Goal: Task Accomplishment & Management: Use online tool/utility

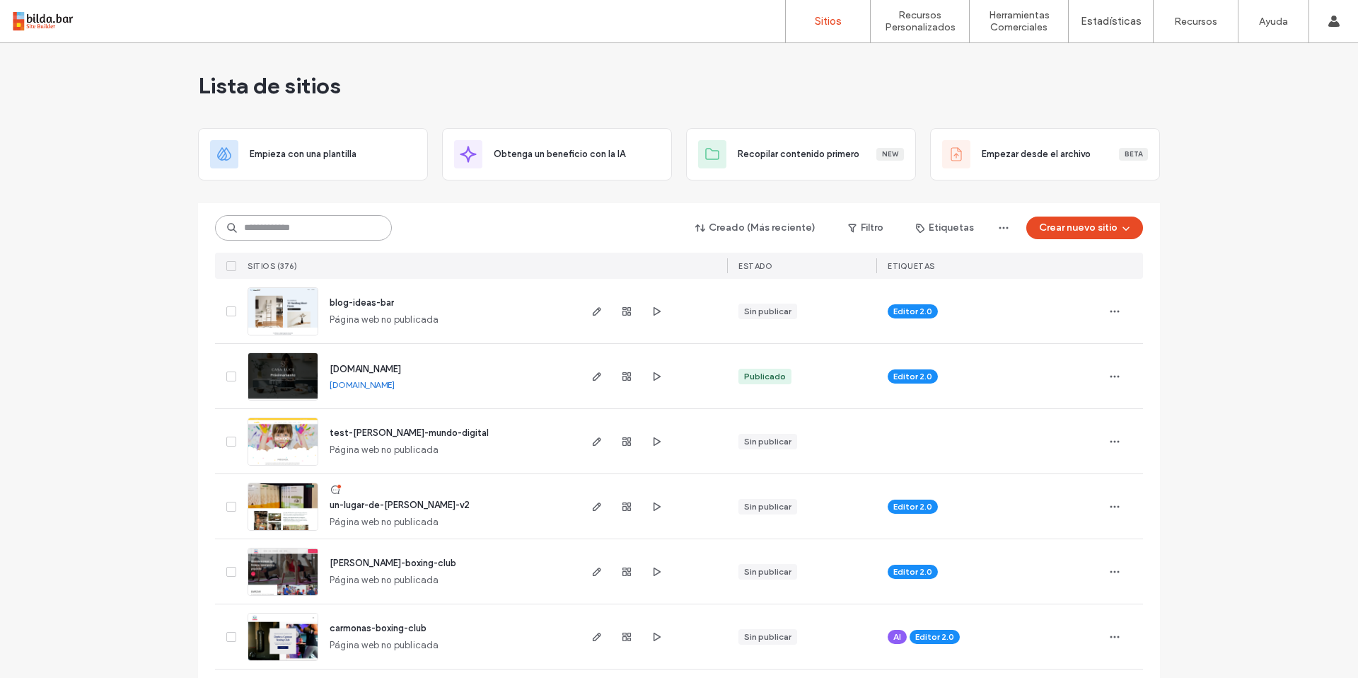
drag, startPoint x: 310, startPoint y: 234, endPoint x: 304, endPoint y: 228, distance: 8.0
click at [310, 232] on input at bounding box center [303, 227] width 177 height 25
type input "******"
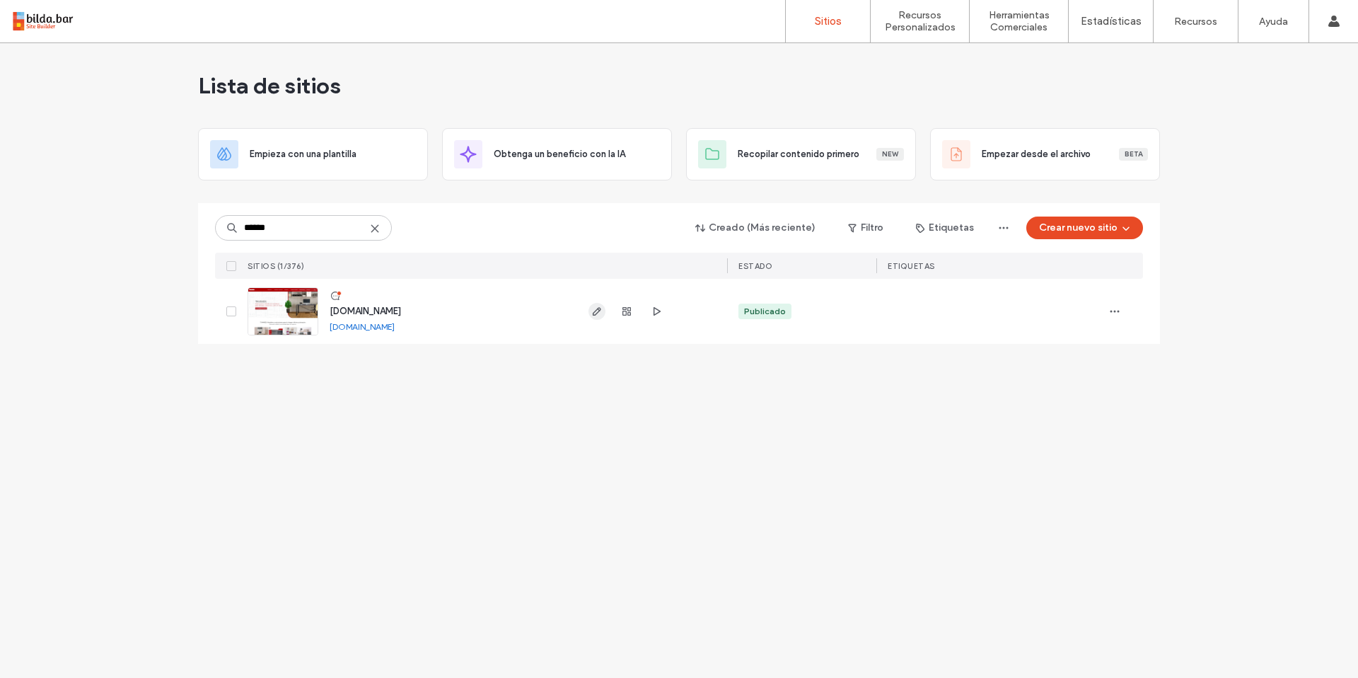
click at [594, 313] on icon "button" at bounding box center [596, 311] width 11 height 11
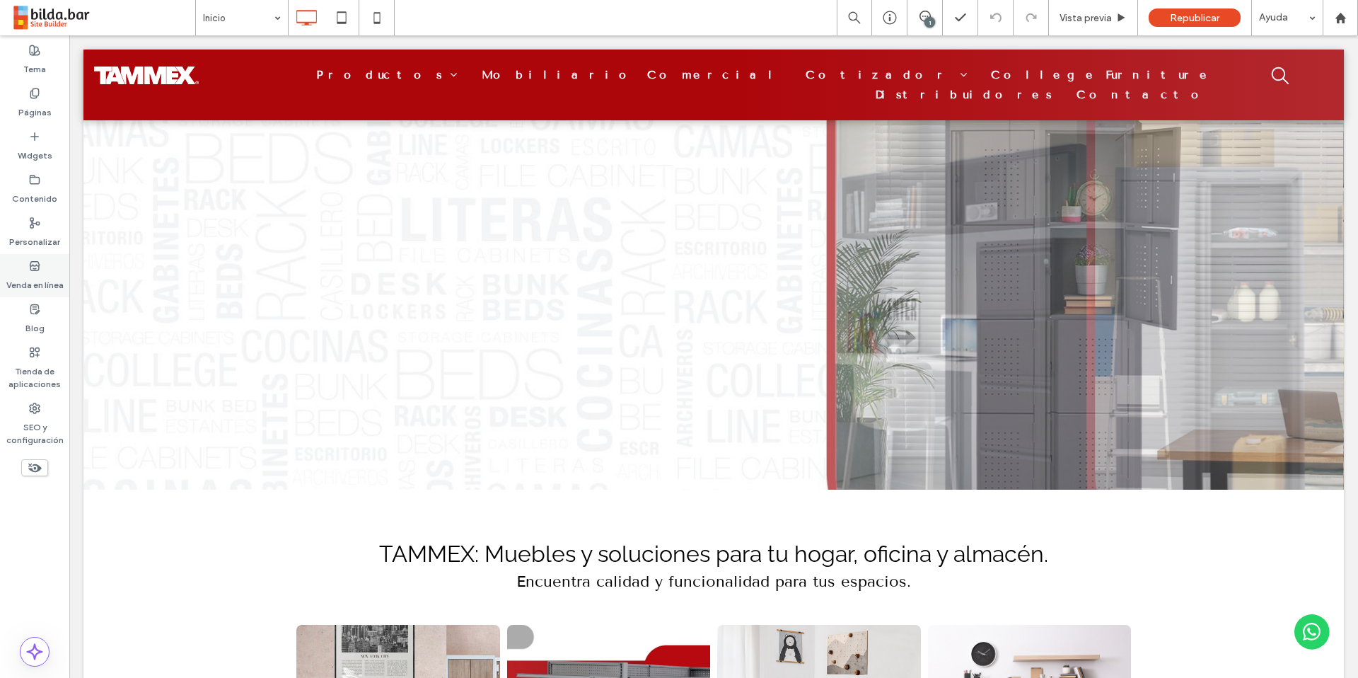
click at [37, 265] on use at bounding box center [34, 265] width 9 height 8
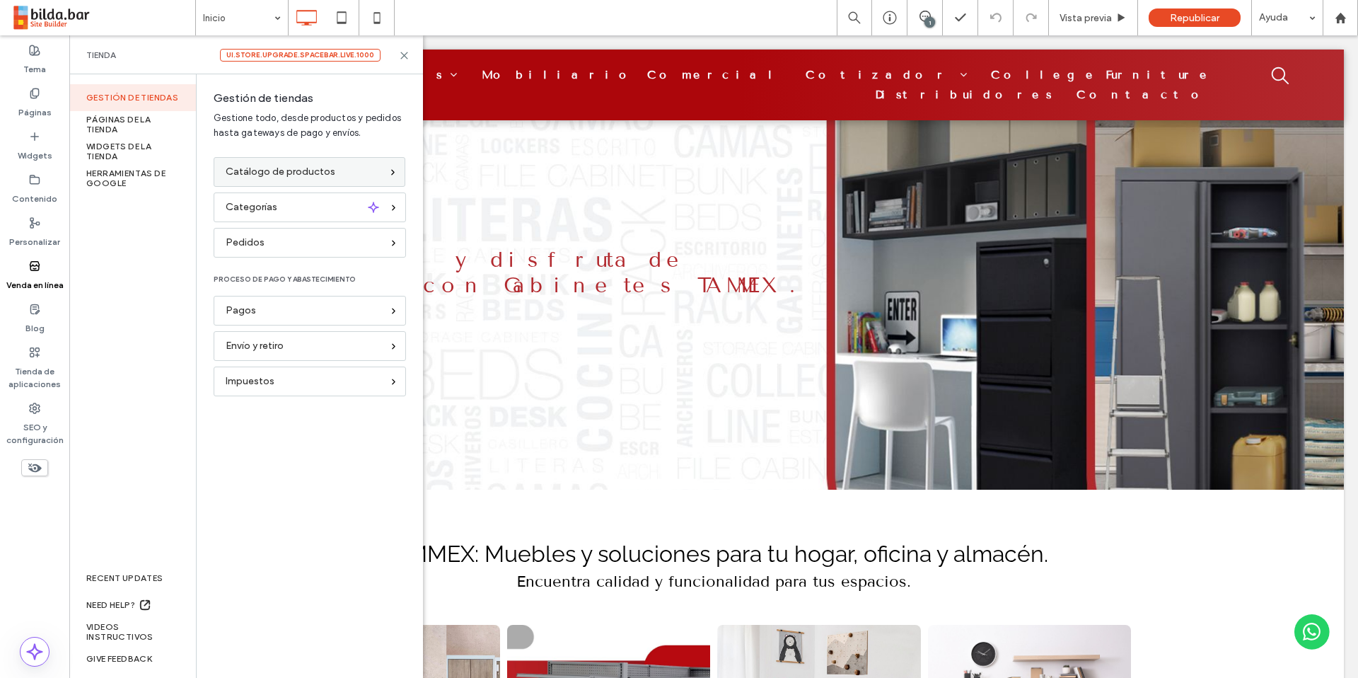
click at [275, 170] on span "Catálogo de productos" at bounding box center [281, 172] width 110 height 16
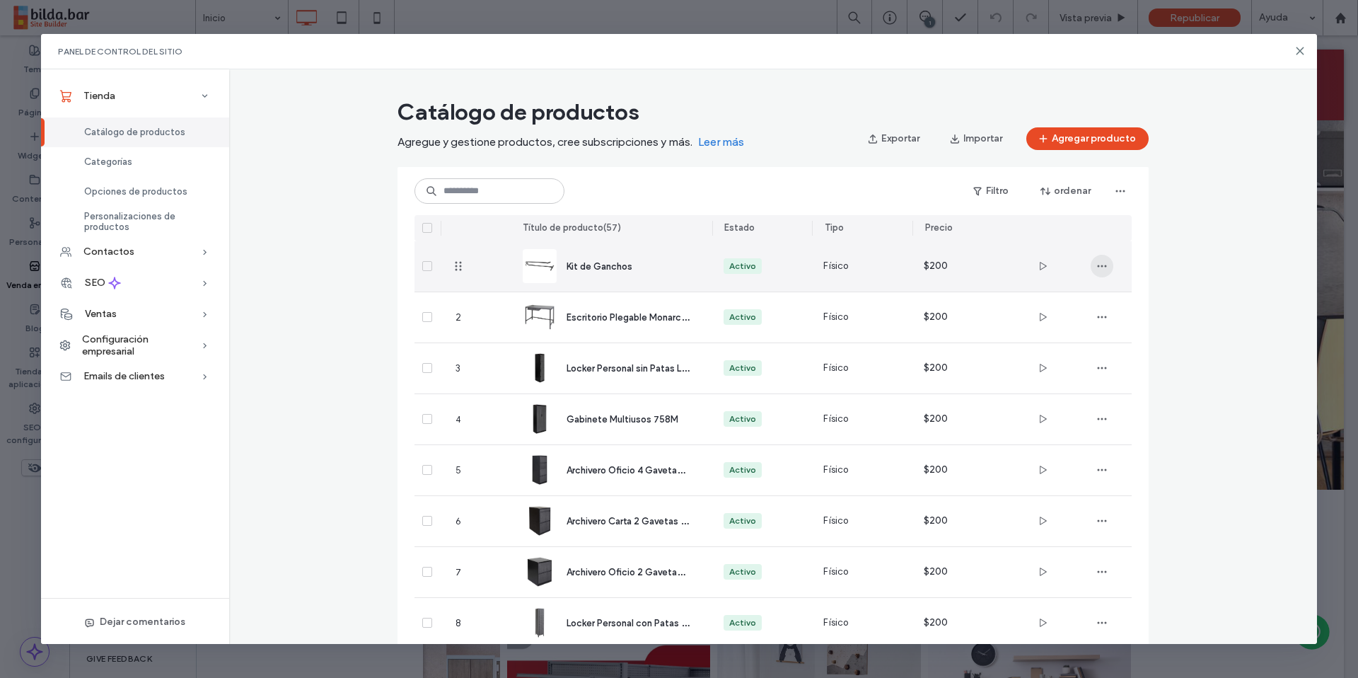
click at [1098, 268] on icon "button" at bounding box center [1102, 265] width 11 height 11
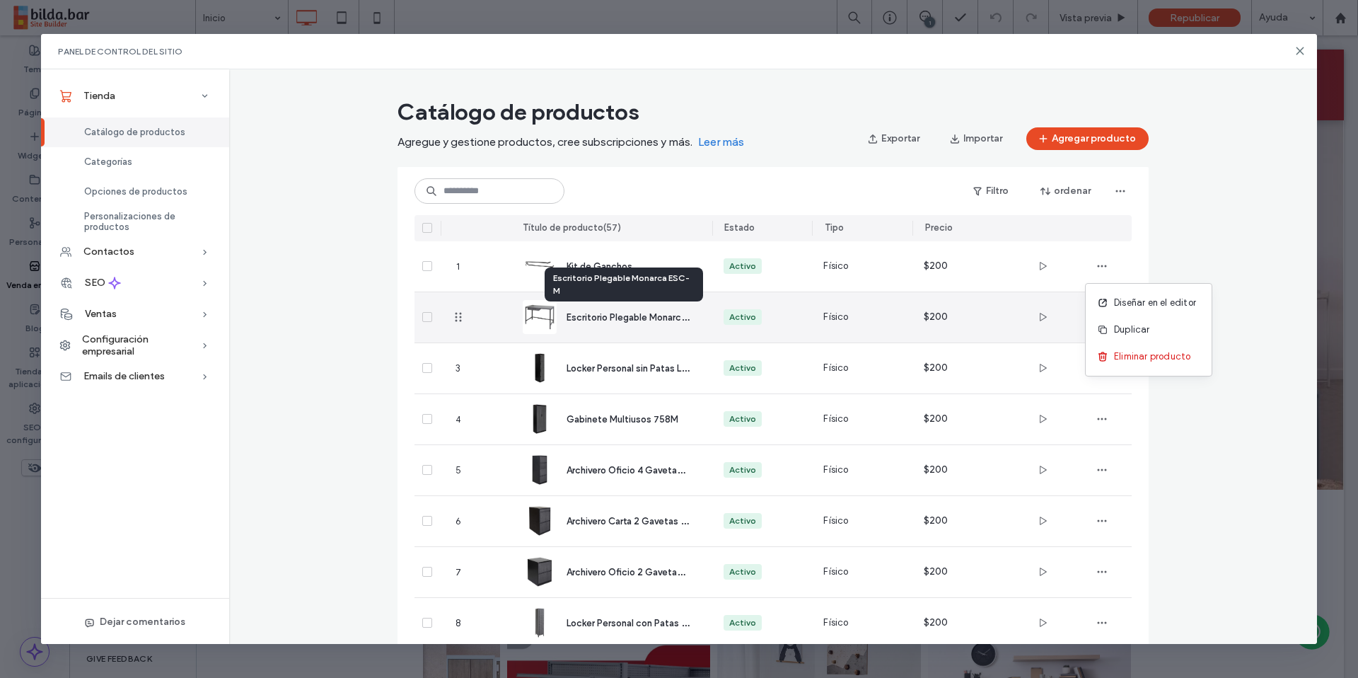
click at [605, 320] on span "Escritorio Plegable Monarca ESC-M" at bounding box center [642, 316] width 151 height 13
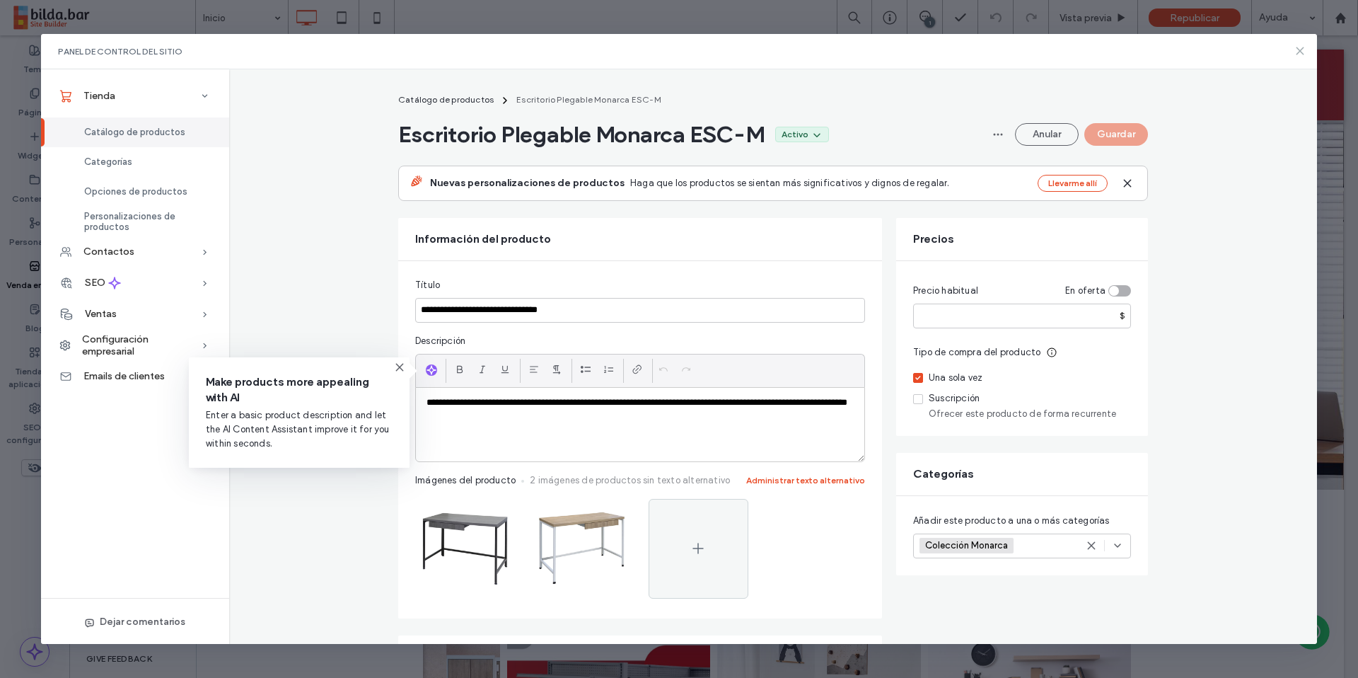
click at [1303, 52] on icon at bounding box center [1300, 50] width 11 height 11
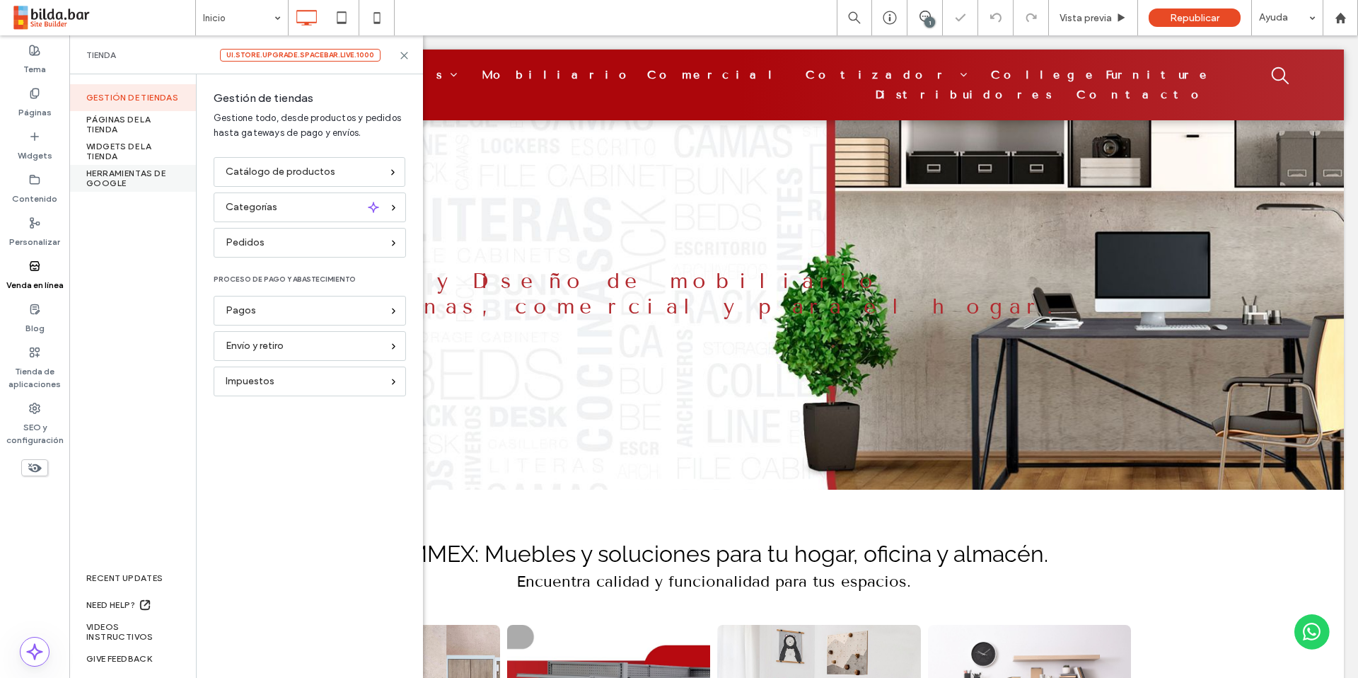
click at [108, 175] on div "Herramientas de Google" at bounding box center [132, 178] width 127 height 27
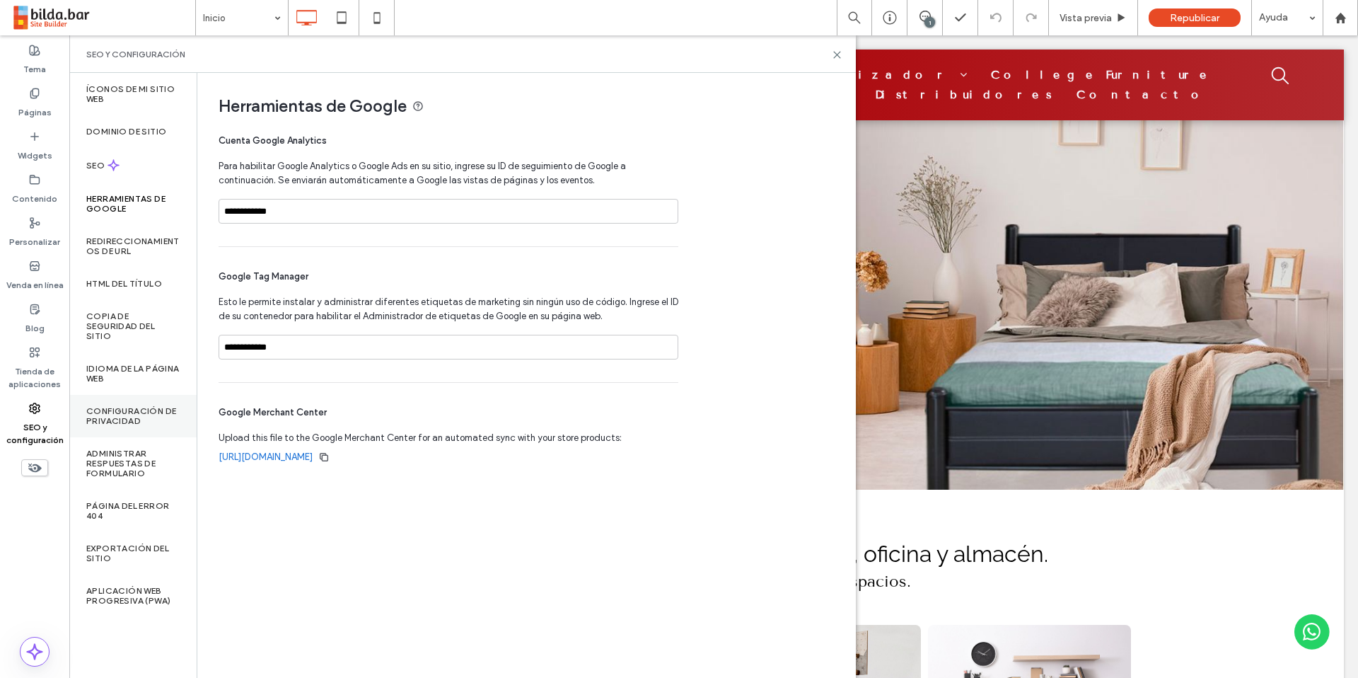
click at [139, 411] on label "Configuración de privacidad" at bounding box center [132, 416] width 93 height 20
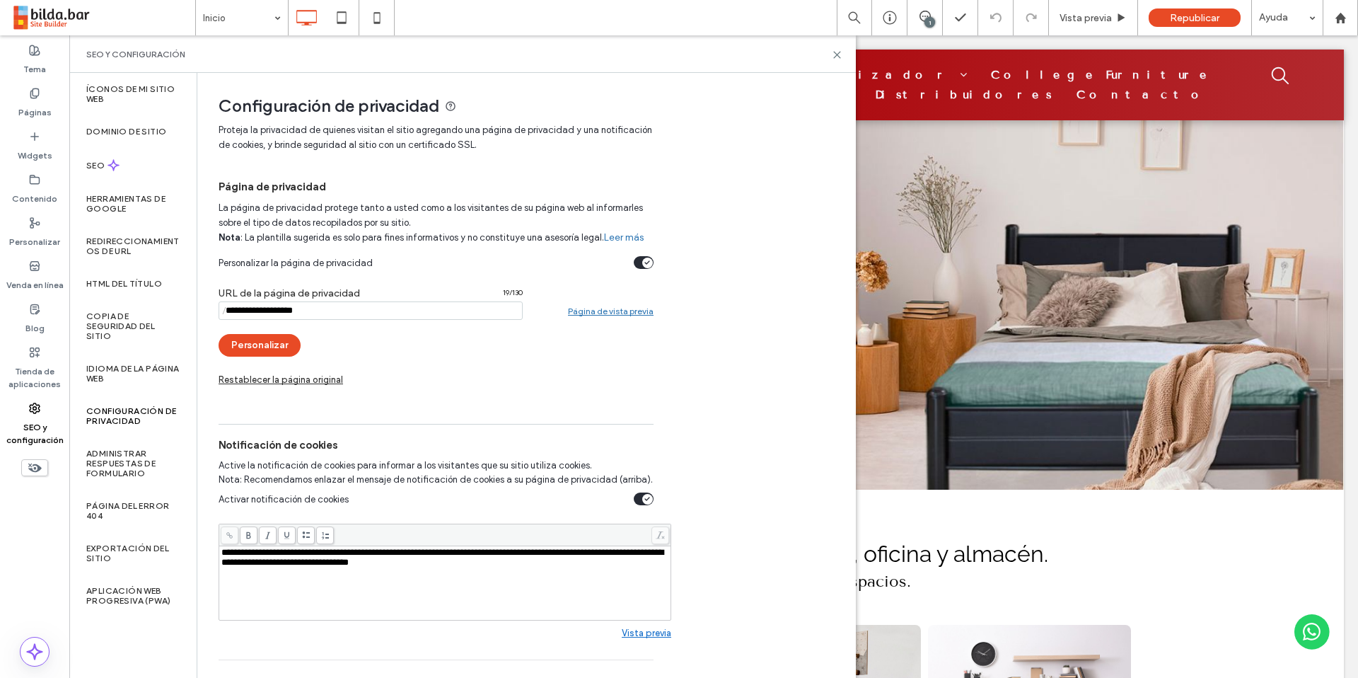
drag, startPoint x: 111, startPoint y: 416, endPoint x: 127, endPoint y: 417, distance: 15.6
click at [111, 416] on label "Configuración de privacidad" at bounding box center [132, 416] width 93 height 20
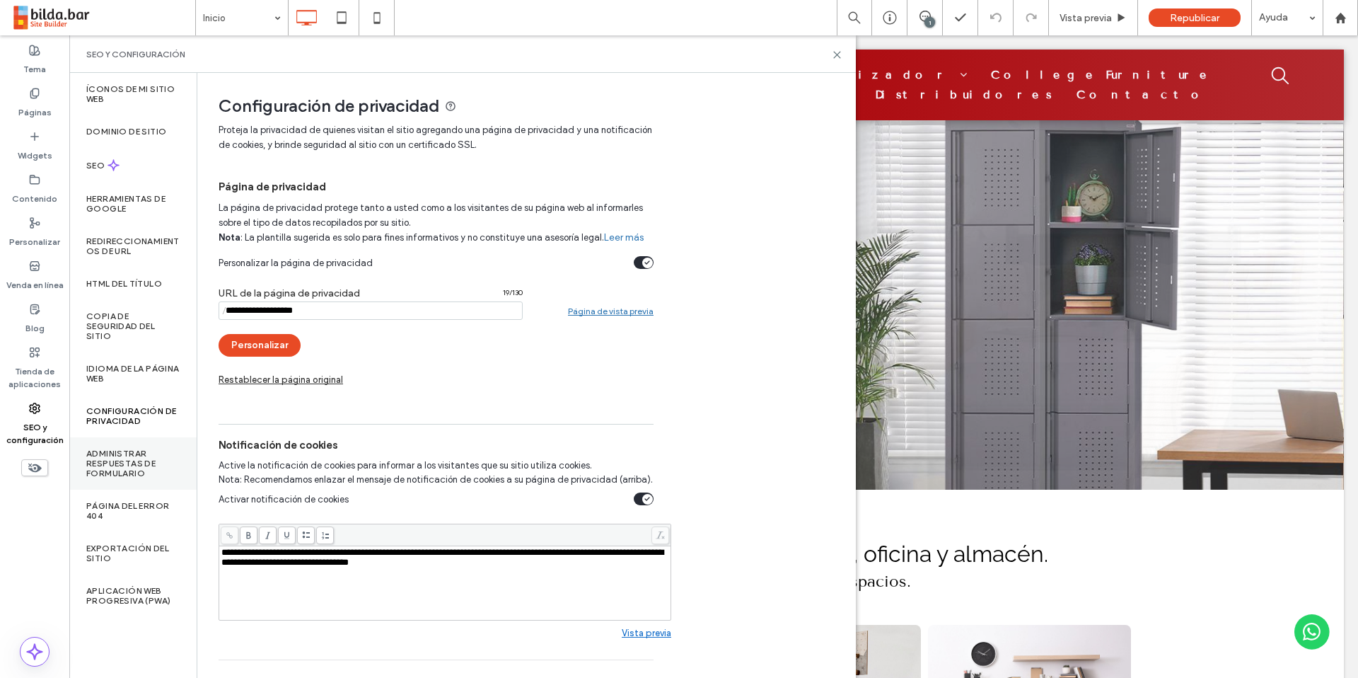
drag, startPoint x: 130, startPoint y: 475, endPoint x: 129, endPoint y: 456, distance: 18.4
click at [130, 475] on label "Administrar respuestas de formulario" at bounding box center [132, 464] width 93 height 30
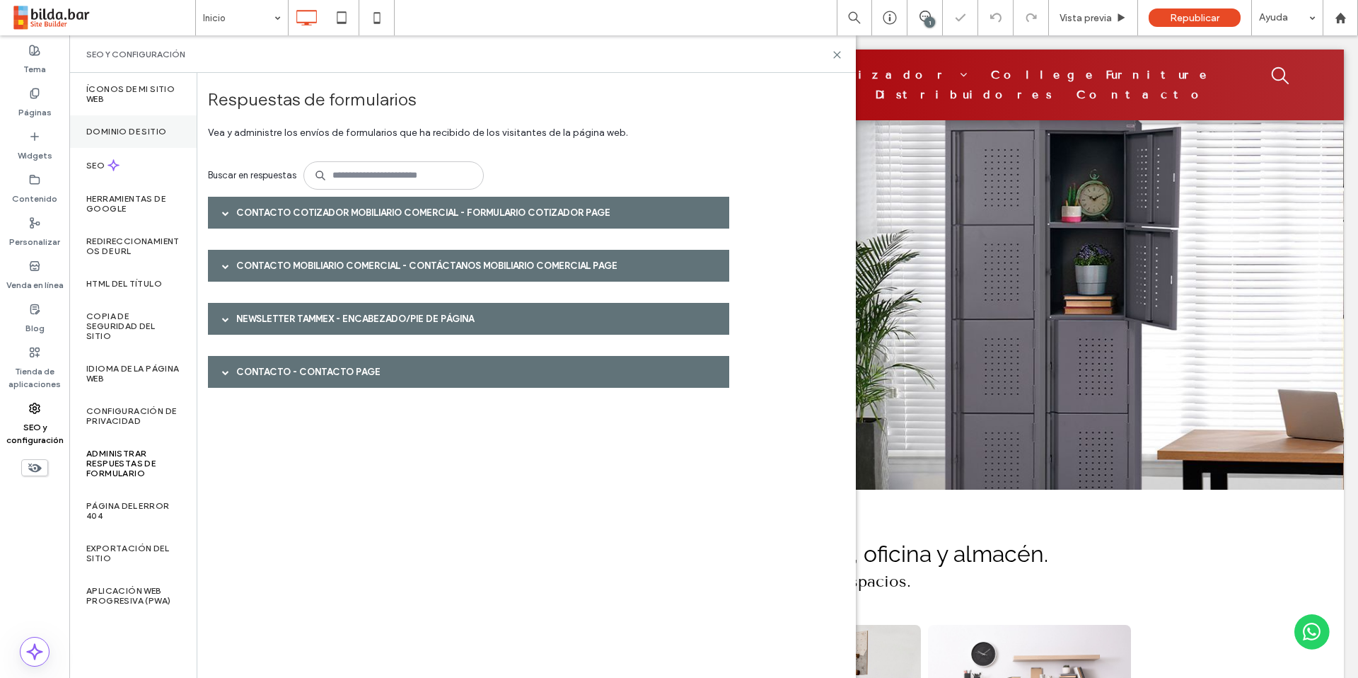
click at [132, 132] on label "Dominio de sitio" at bounding box center [126, 132] width 80 height 10
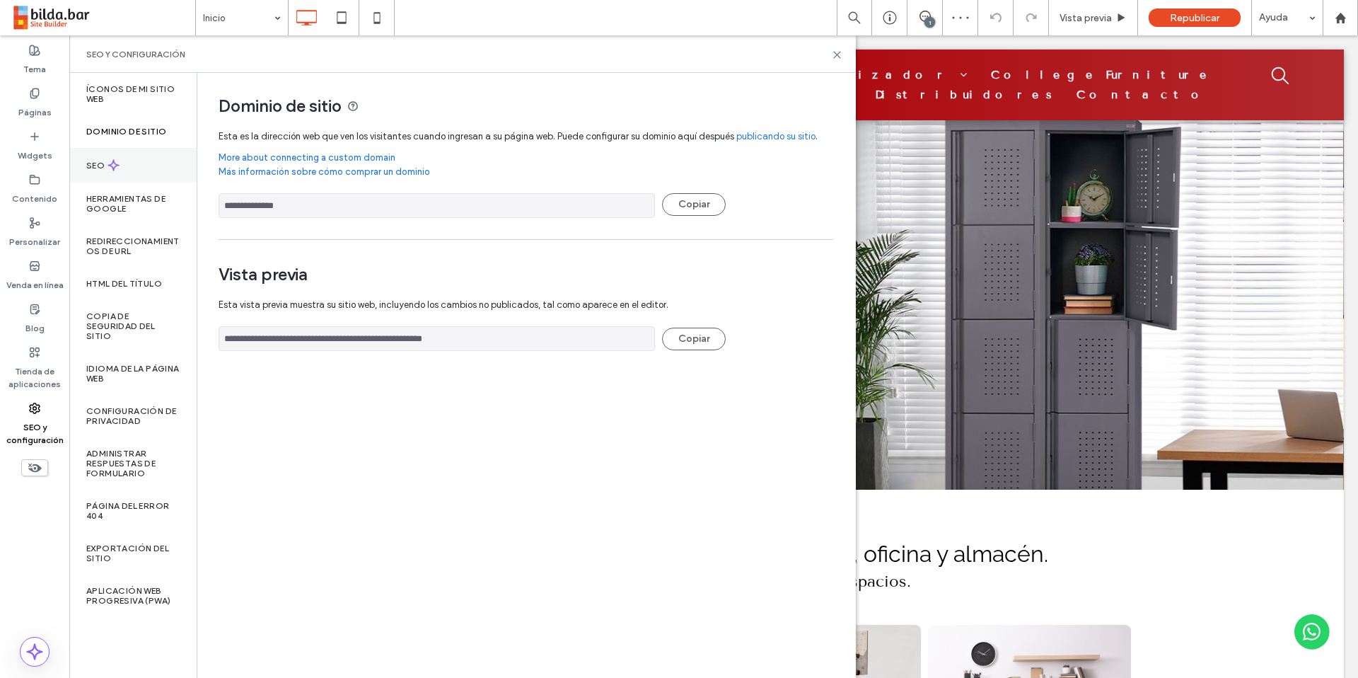
click at [118, 168] on icon at bounding box center [114, 165] width 12 height 12
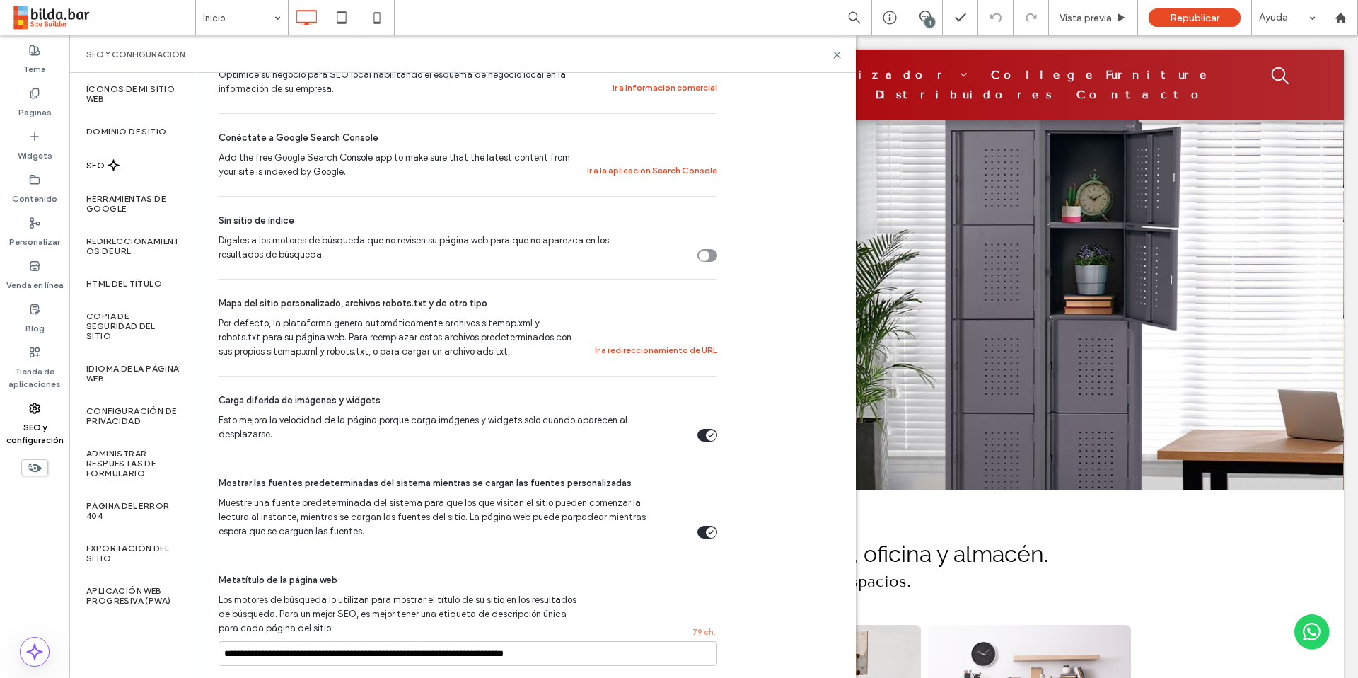
scroll to position [320, 0]
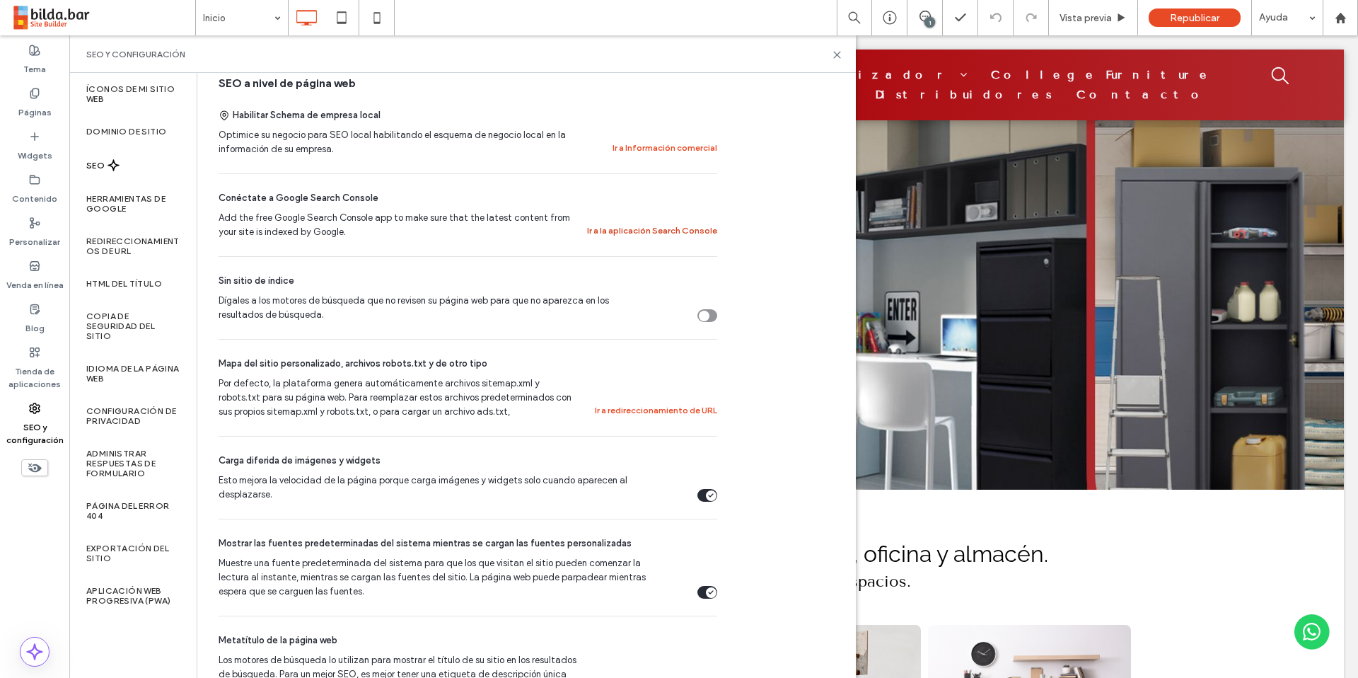
click at [623, 231] on button "Ir a la aplicación Search Console" at bounding box center [652, 230] width 130 height 17
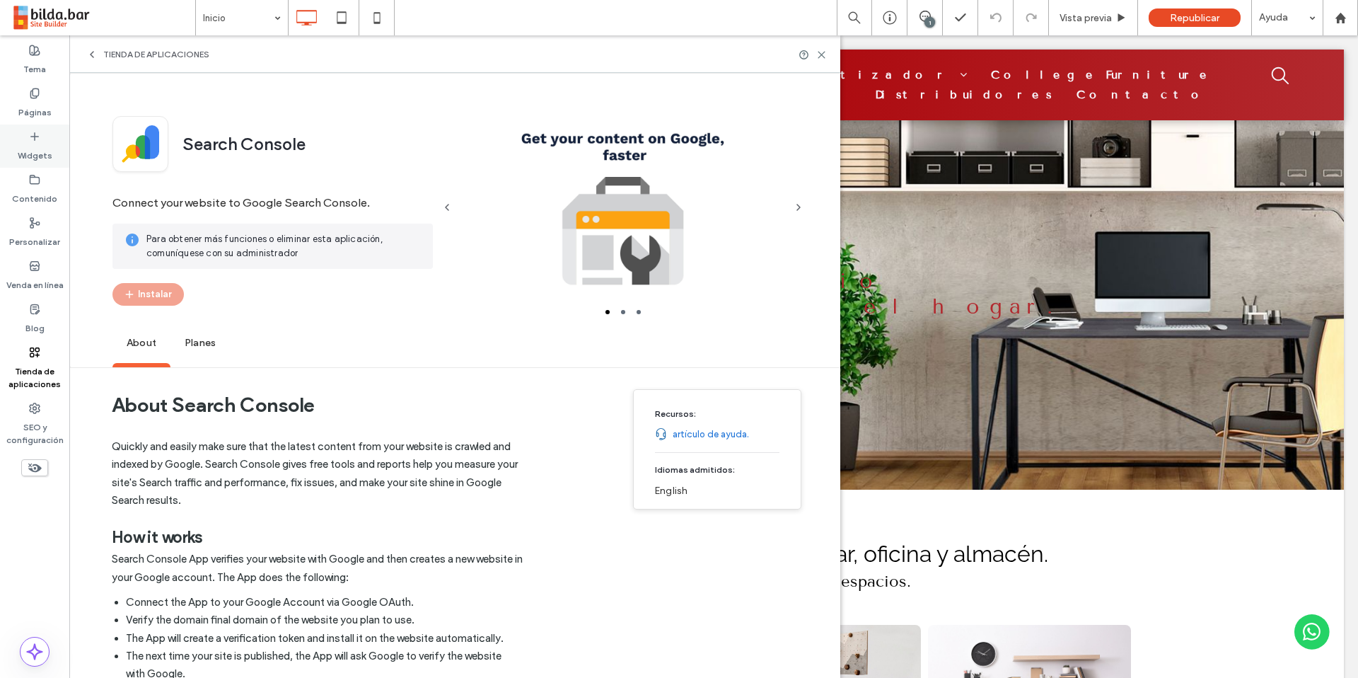
click at [28, 52] on div "Tema" at bounding box center [34, 59] width 69 height 43
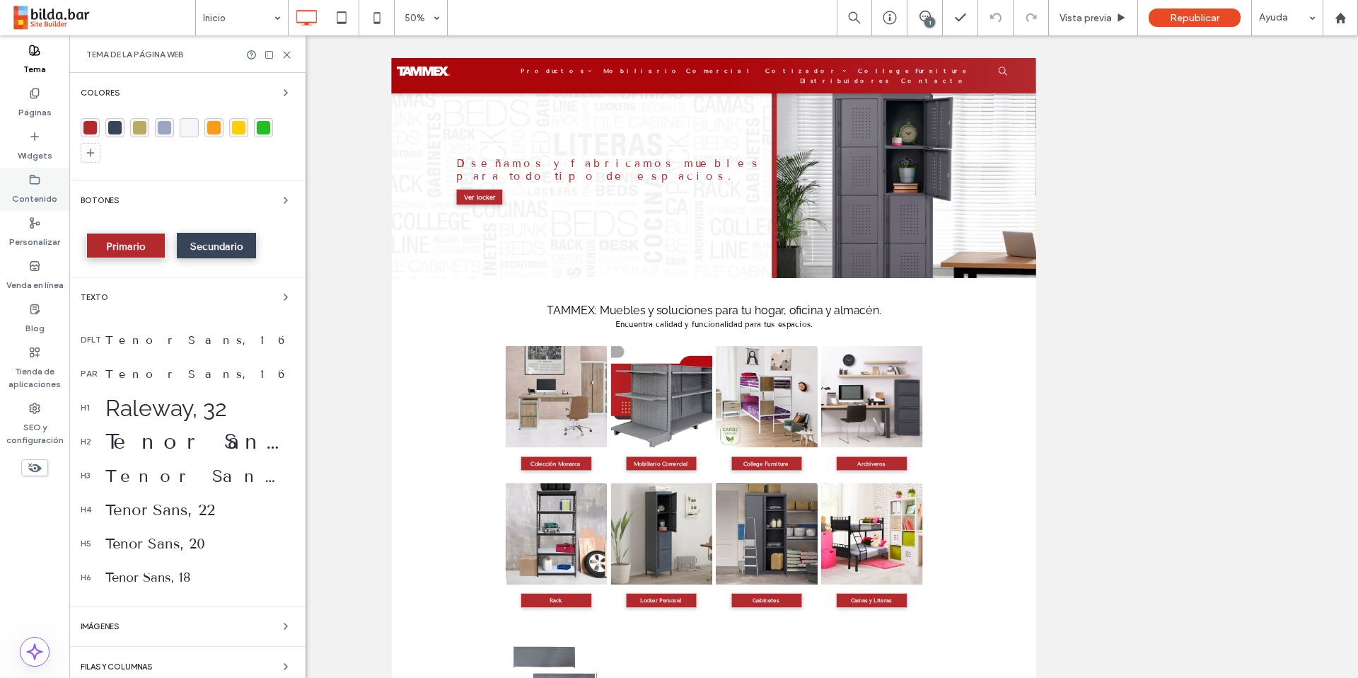
drag, startPoint x: 35, startPoint y: 190, endPoint x: 27, endPoint y: 191, distance: 8.6
click at [35, 190] on label "Contenido" at bounding box center [34, 195] width 45 height 20
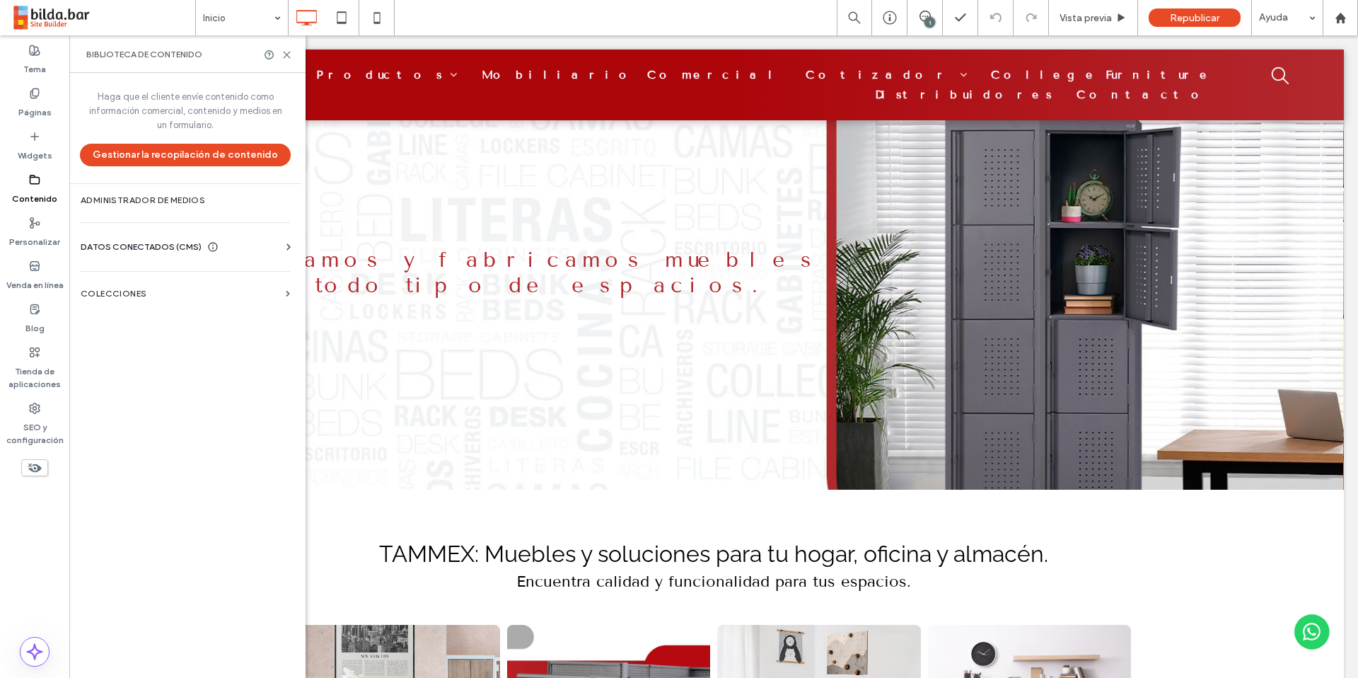
click at [137, 248] on span "DATOS CONECTADOS (CMS)" at bounding box center [141, 247] width 121 height 14
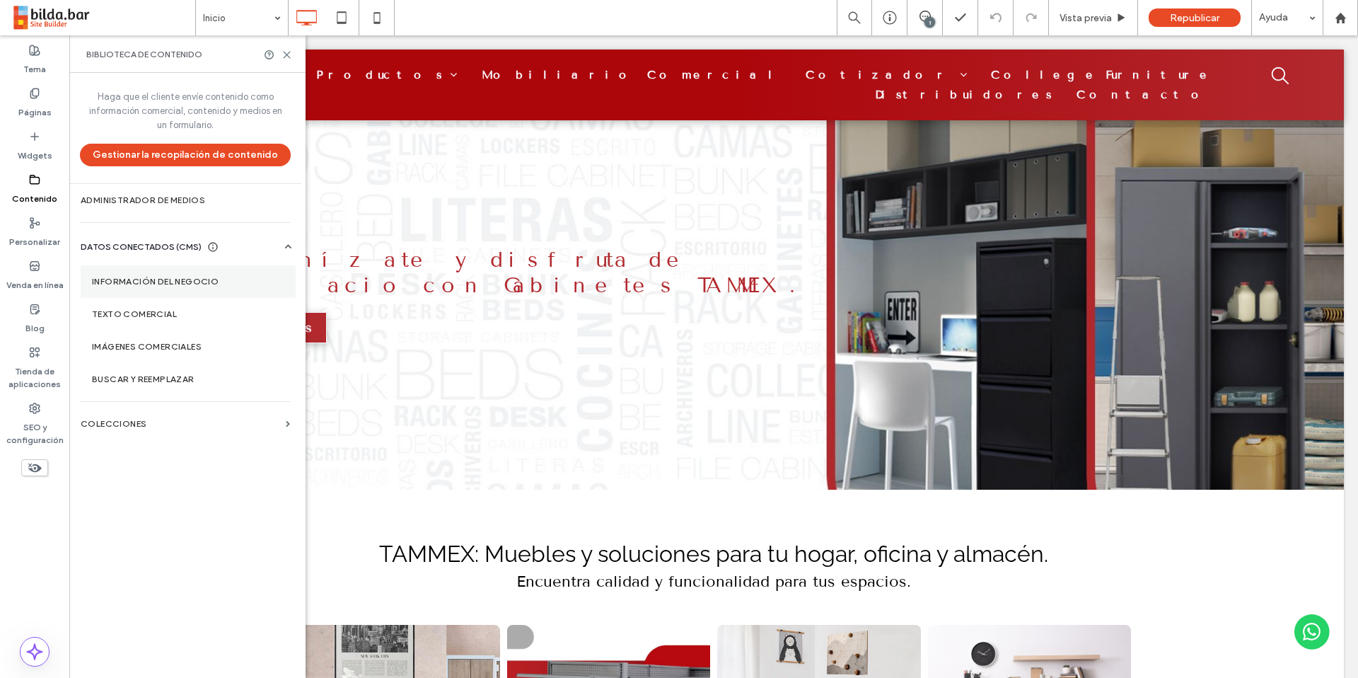
click at [121, 284] on label "Información del negocio" at bounding box center [188, 282] width 192 height 10
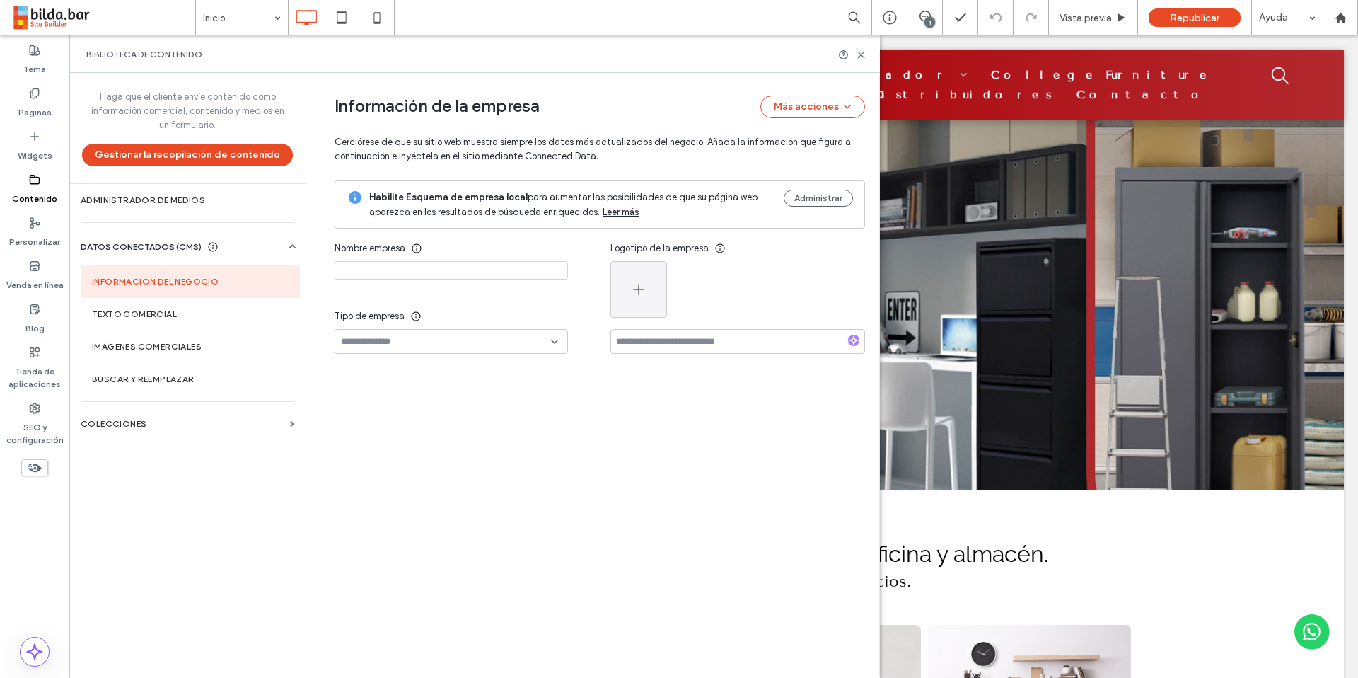
type input "******"
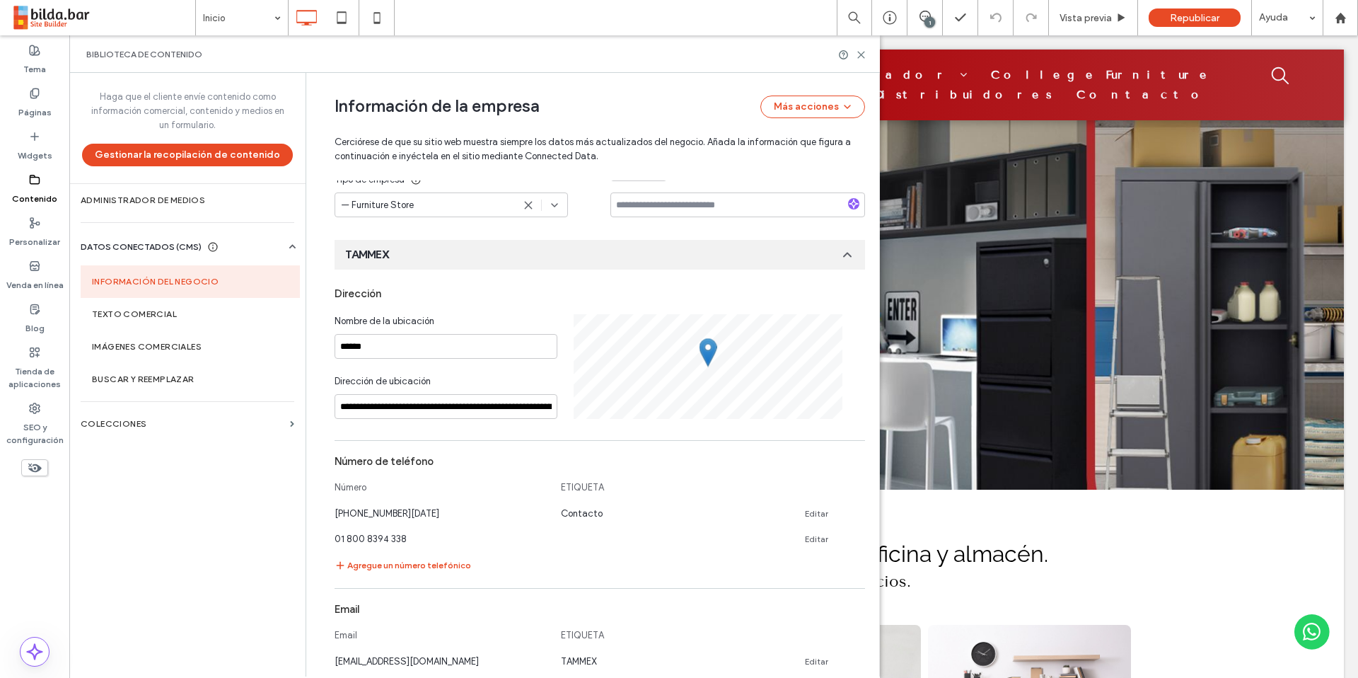
scroll to position [137, 0]
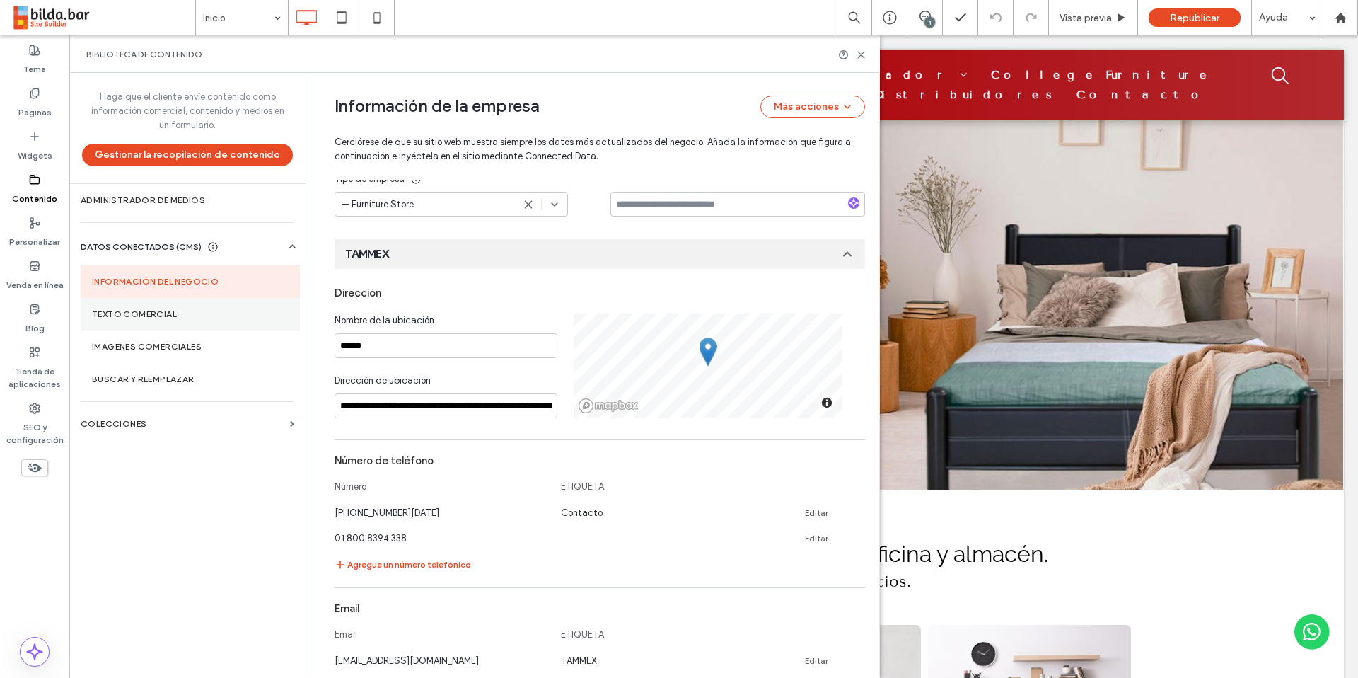
click at [165, 315] on label "Texto comercial" at bounding box center [190, 314] width 197 height 10
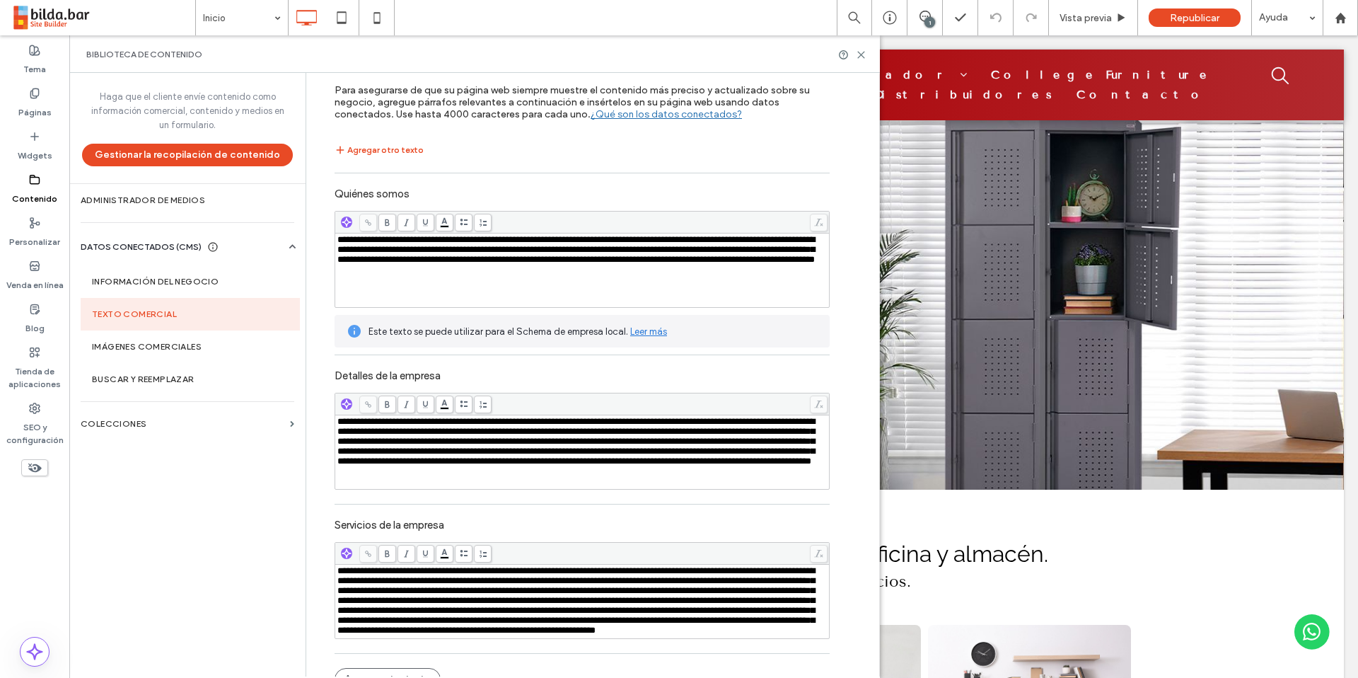
scroll to position [83, 0]
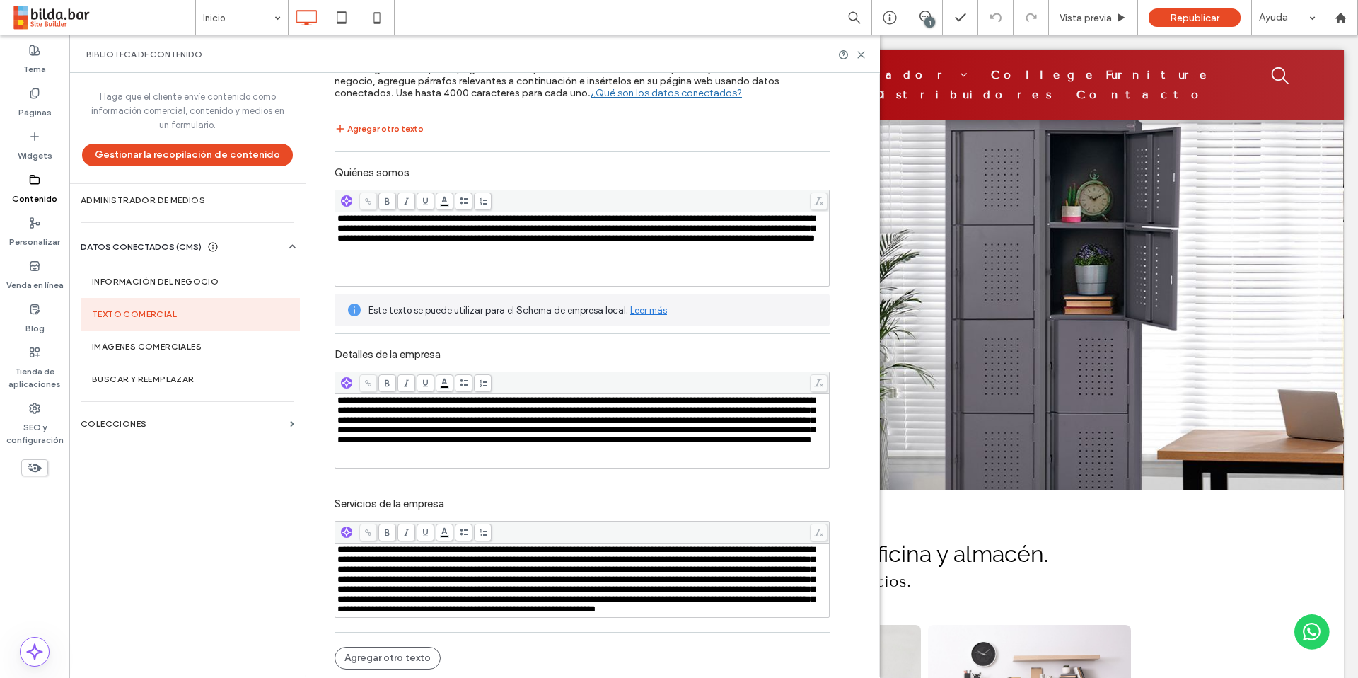
drag, startPoint x: 40, startPoint y: 105, endPoint x: 72, endPoint y: 110, distance: 33.0
click at [40, 105] on label "Páginas" at bounding box center [34, 109] width 33 height 20
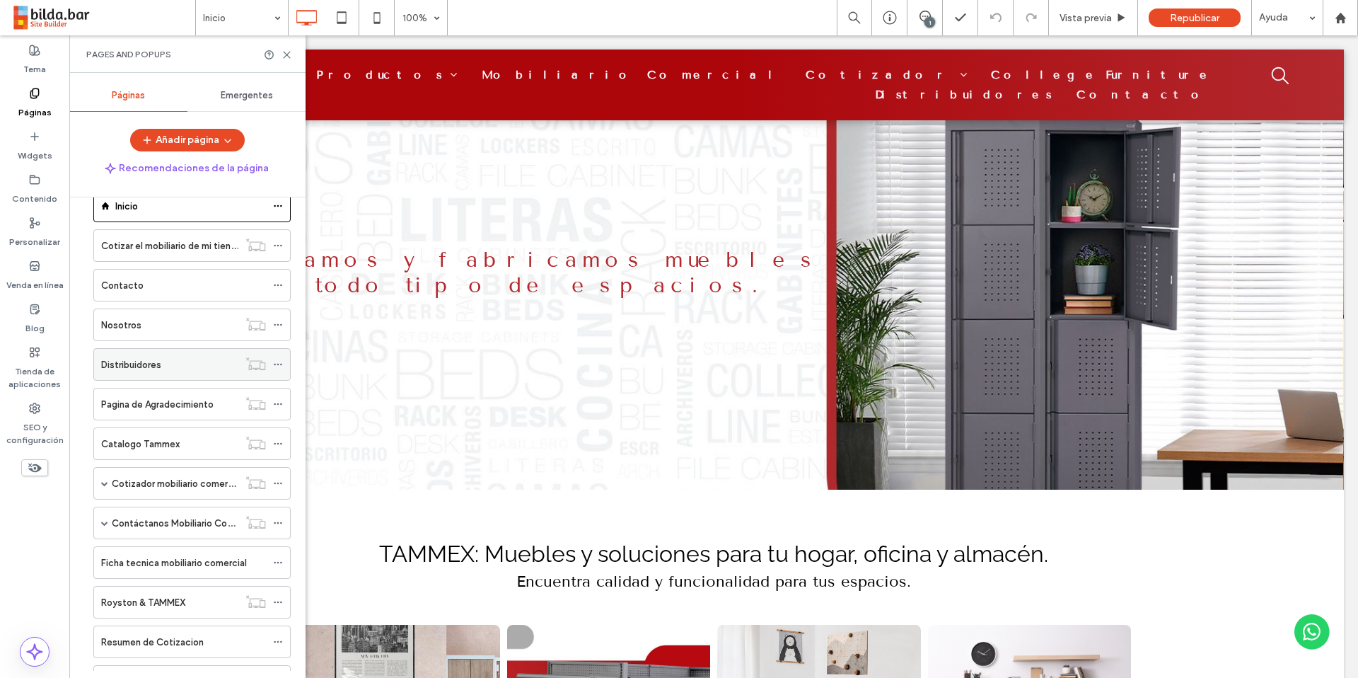
scroll to position [30, 0]
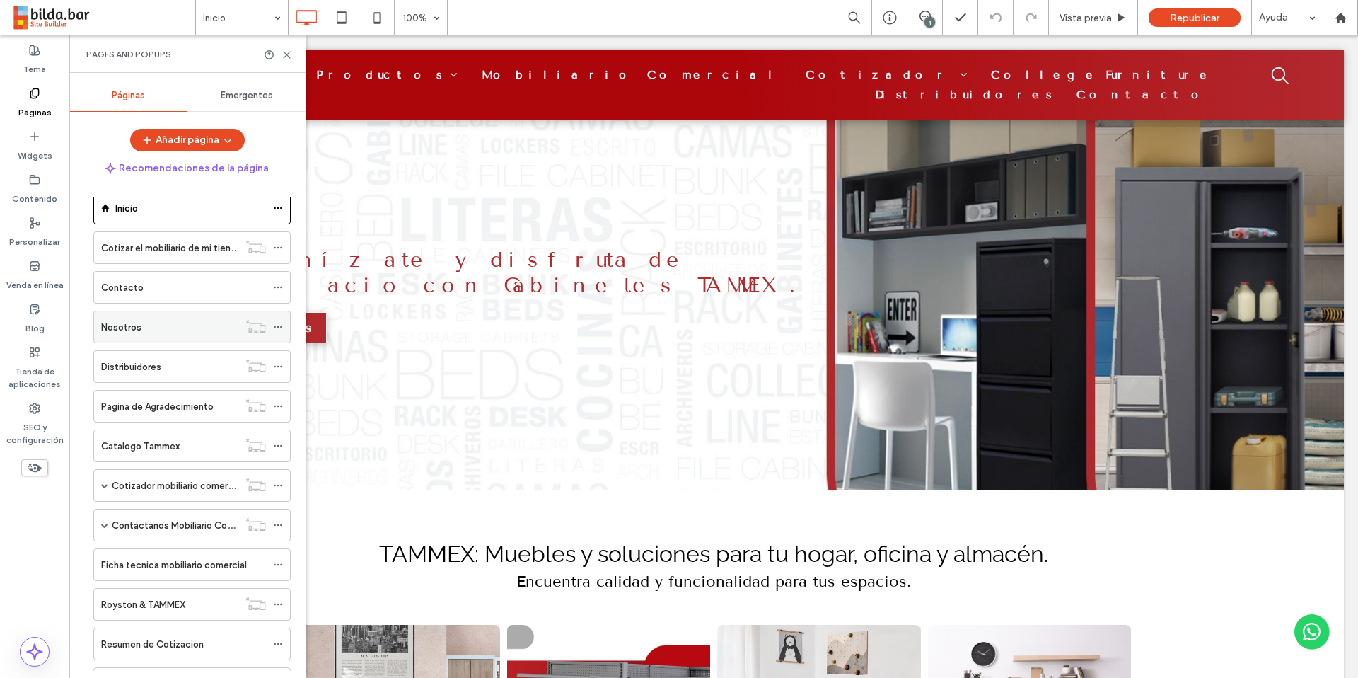
click at [135, 328] on label "Nosotros" at bounding box center [121, 327] width 40 height 25
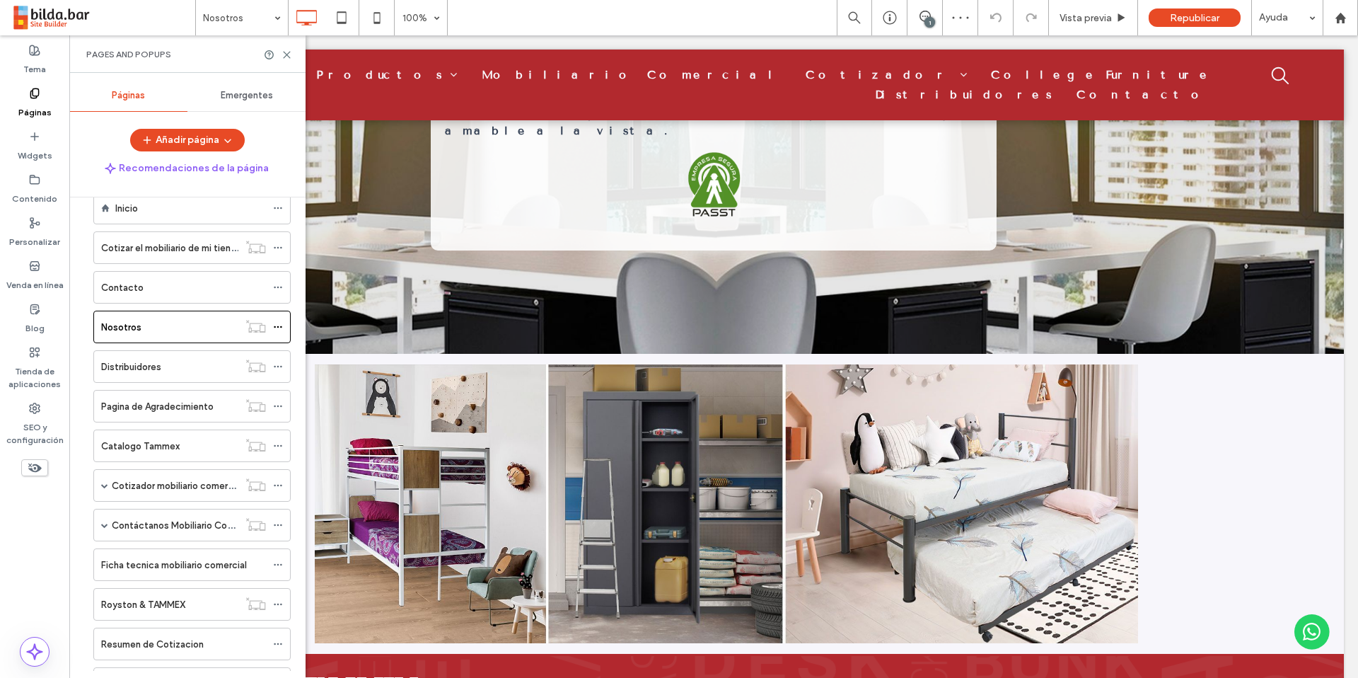
scroll to position [883, 0]
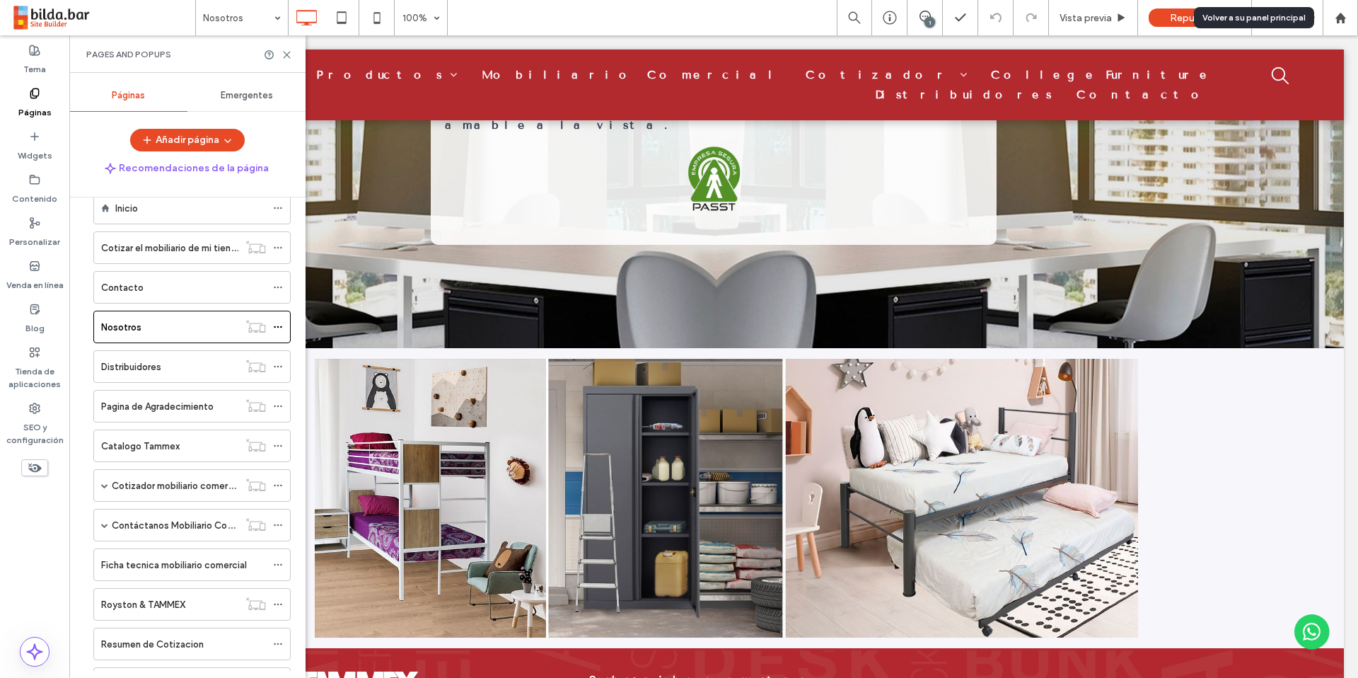
click at [1338, 21] on use at bounding box center [1340, 17] width 11 height 11
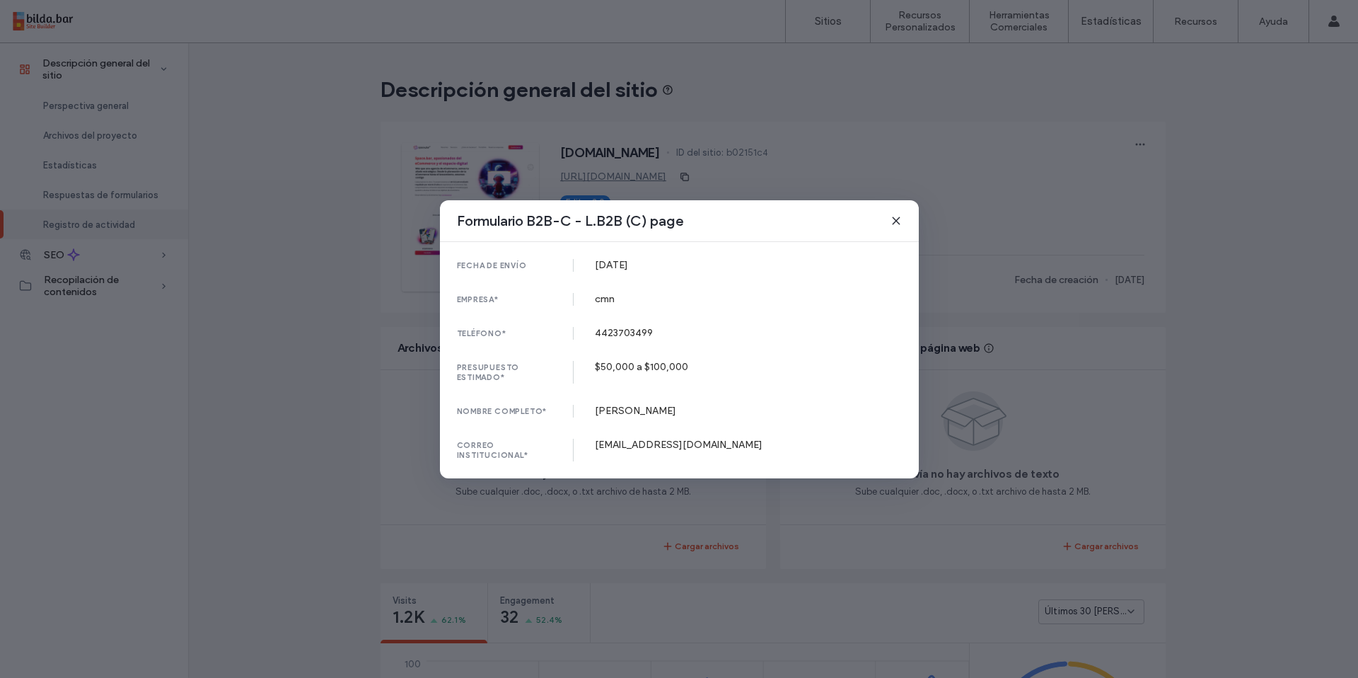
scroll to position [904, 0]
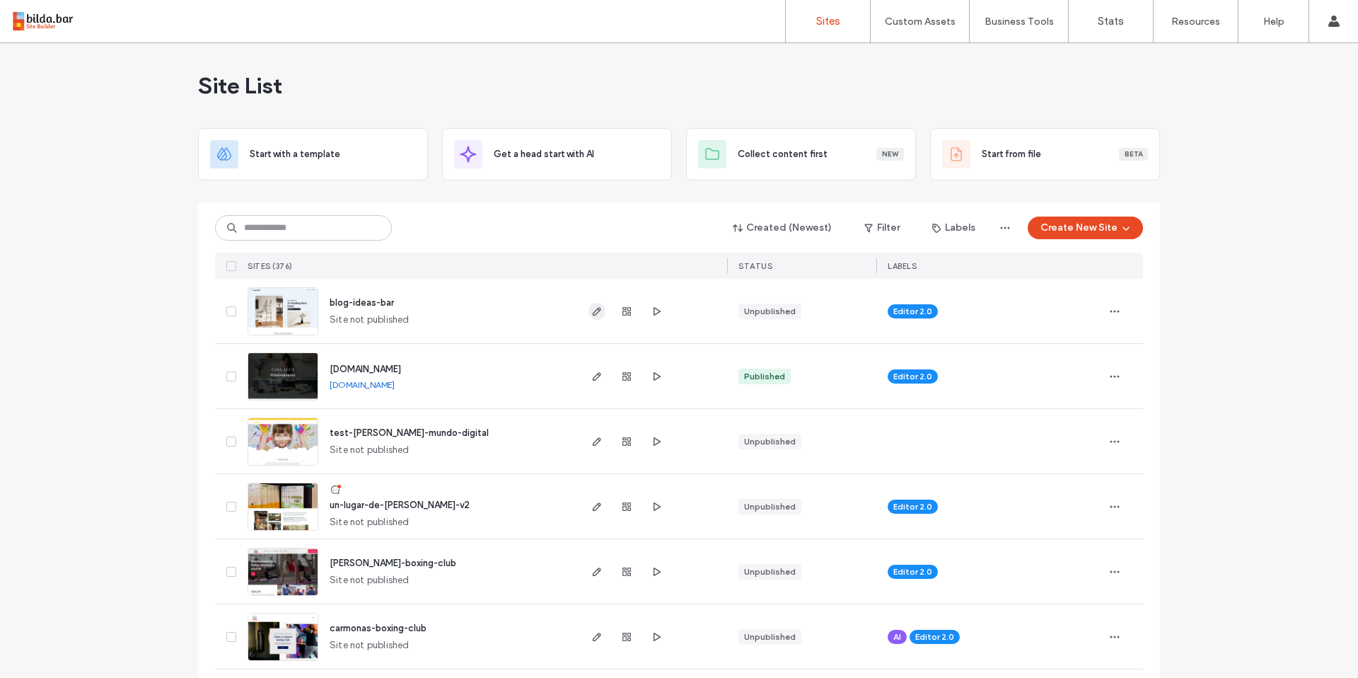
click at [593, 314] on icon "button" at bounding box center [596, 311] width 11 height 11
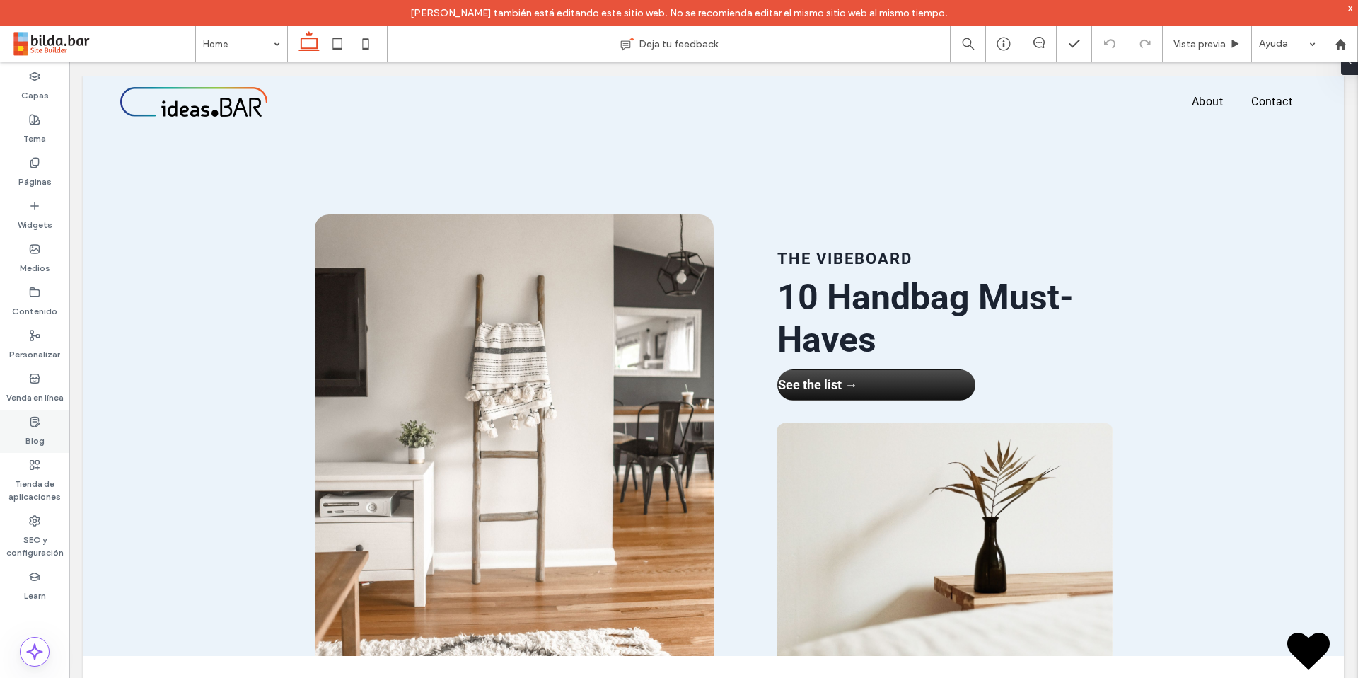
click at [41, 422] on div "Blog" at bounding box center [34, 431] width 69 height 43
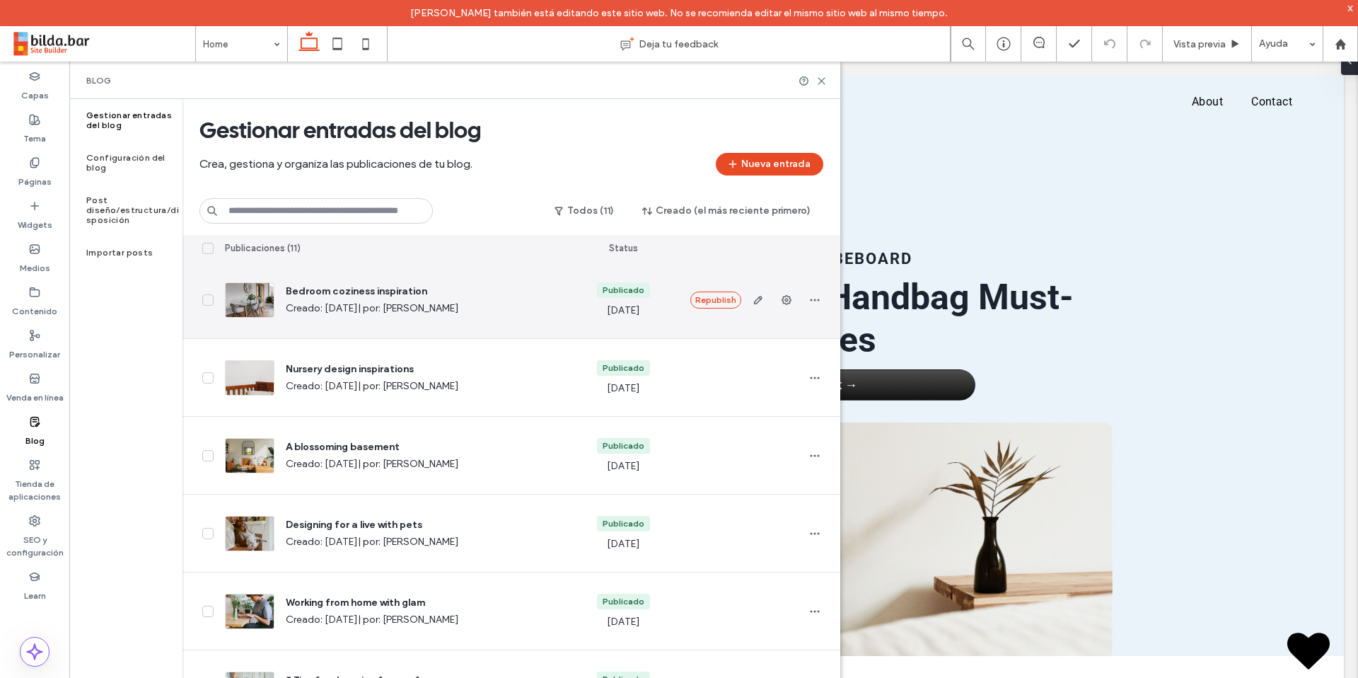
click at [407, 296] on span "Bedroom coziness inspiration" at bounding box center [423, 291] width 274 height 14
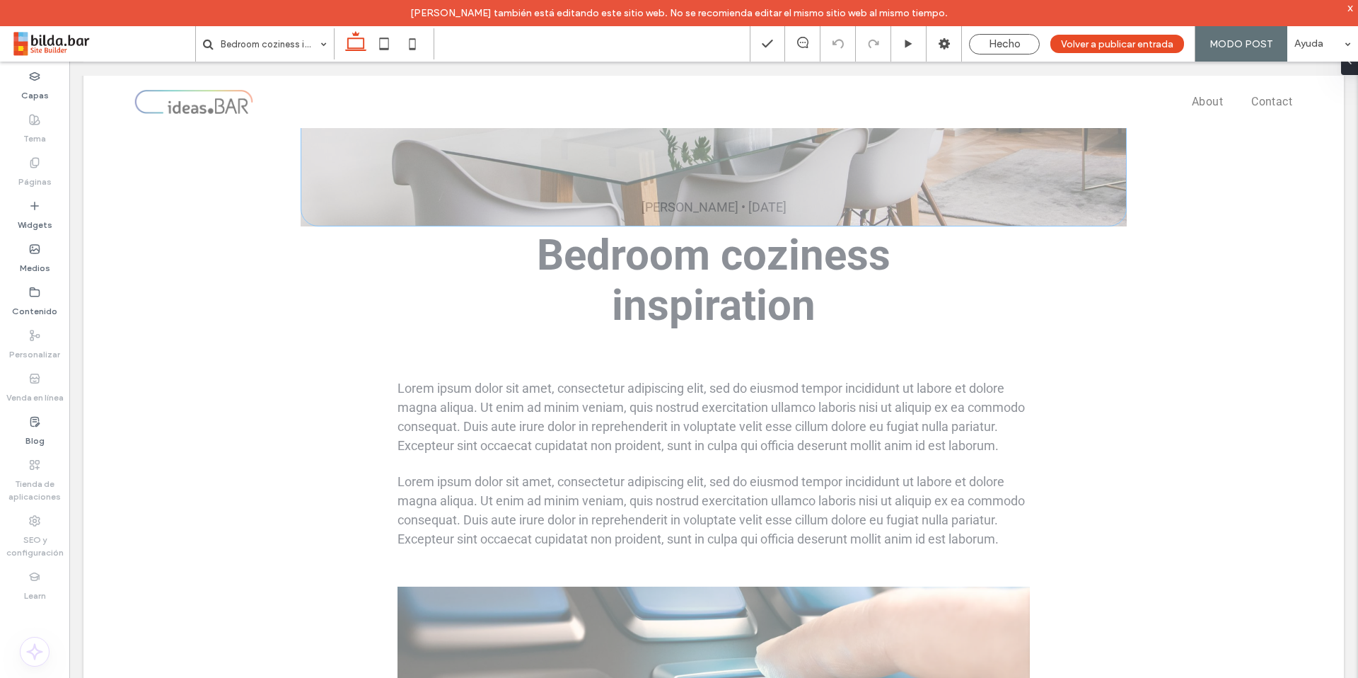
scroll to position [203, 0]
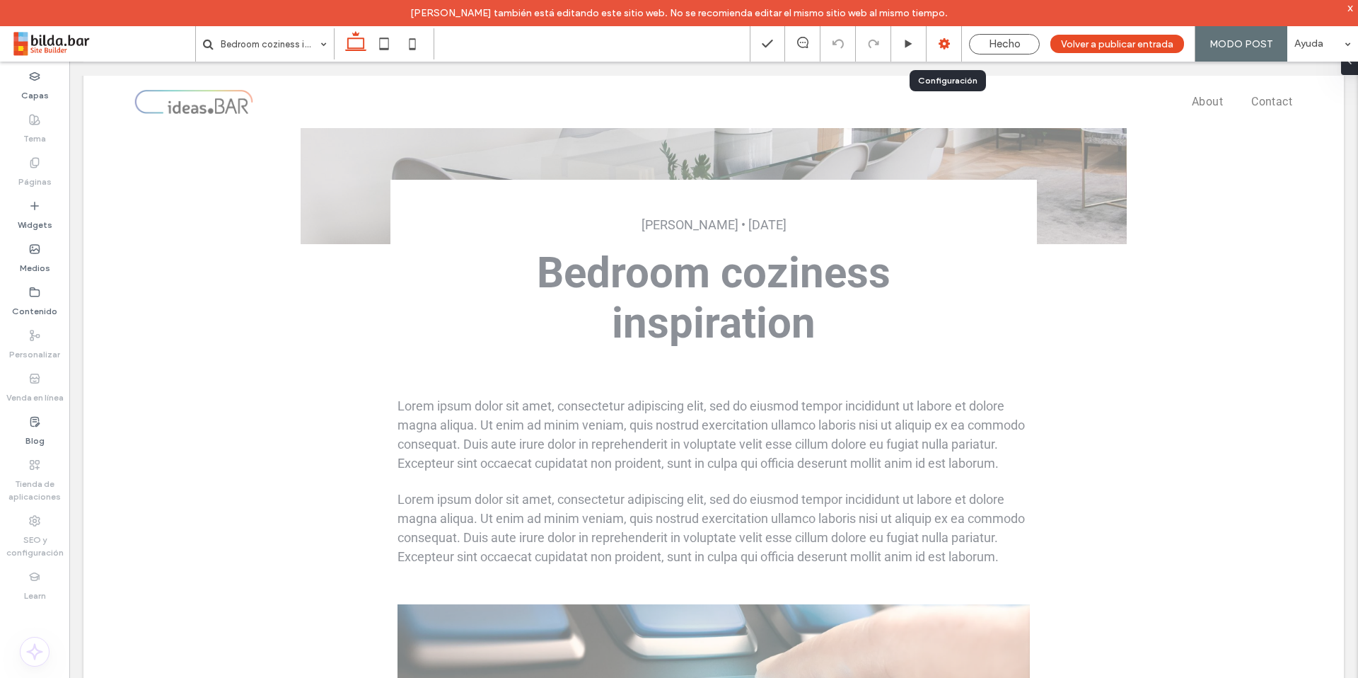
click at [947, 45] on use at bounding box center [944, 43] width 11 height 11
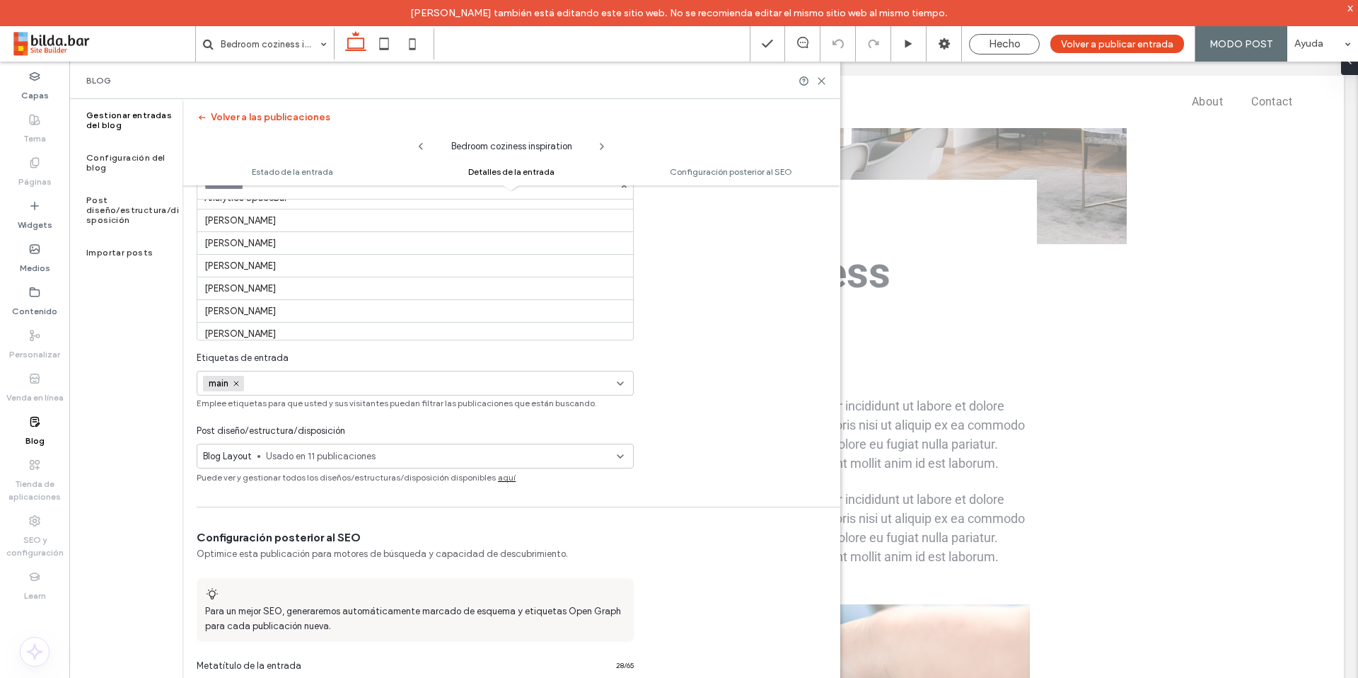
scroll to position [79, 0]
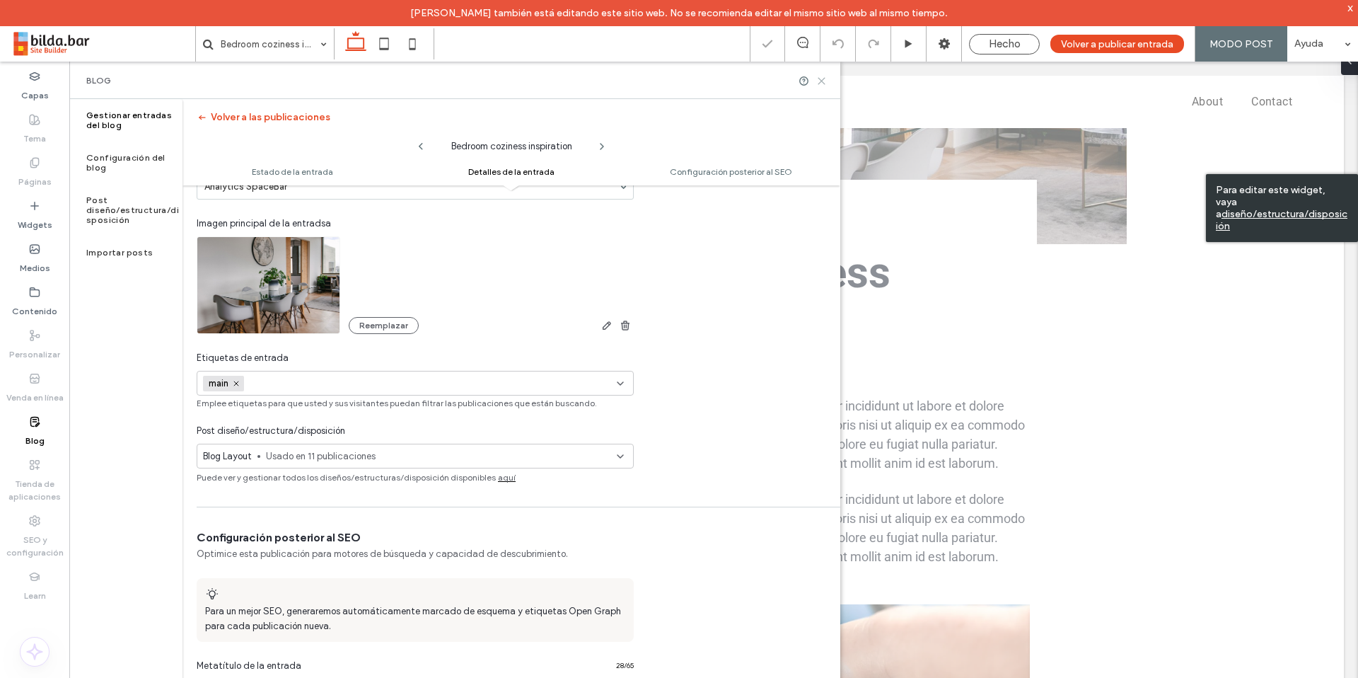
click at [825, 79] on icon at bounding box center [821, 81] width 11 height 11
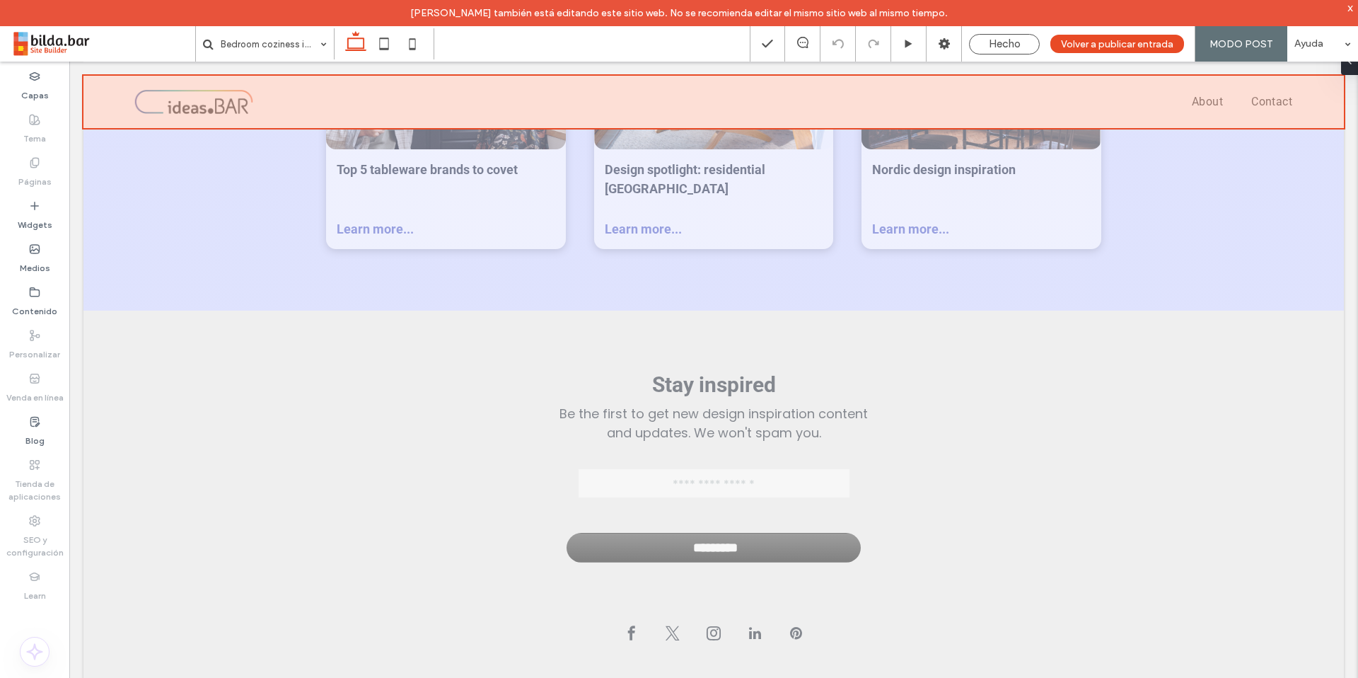
scroll to position [3457, 0]
